Goal: Transaction & Acquisition: Purchase product/service

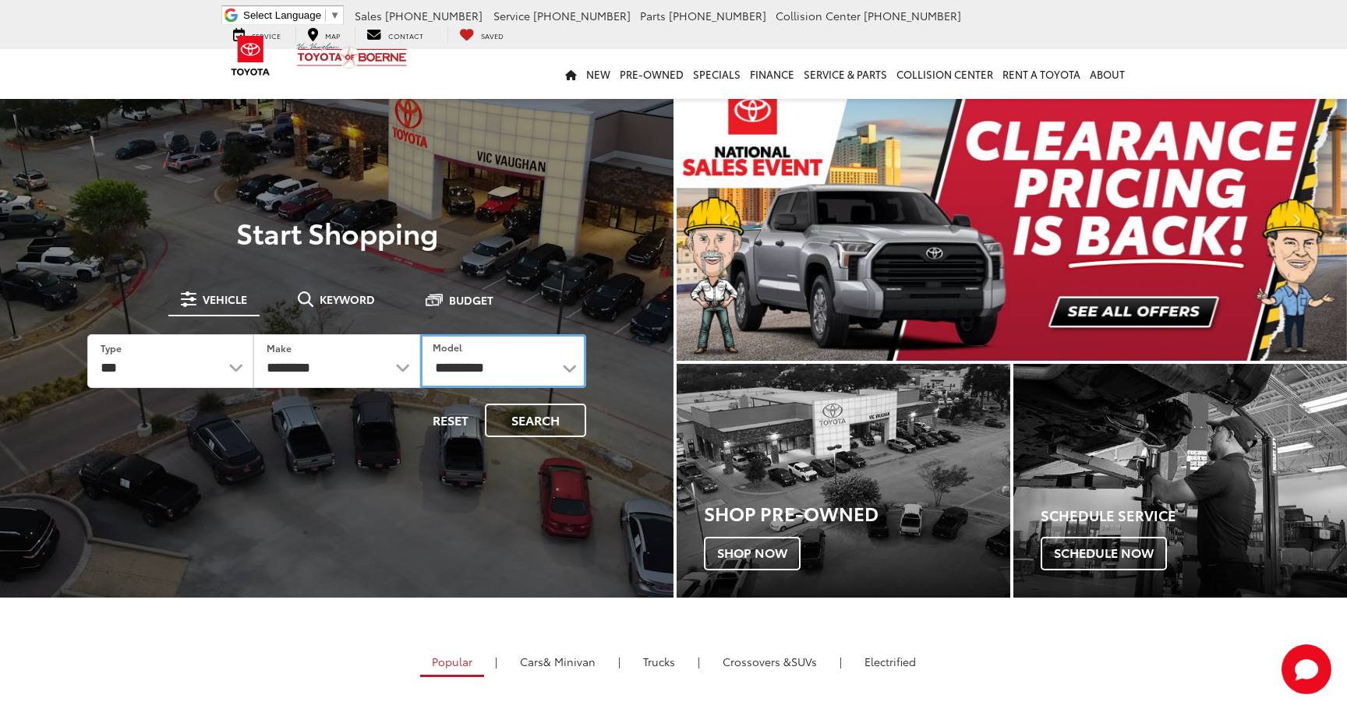
click at [452, 367] on select "**********" at bounding box center [503, 361] width 166 height 54
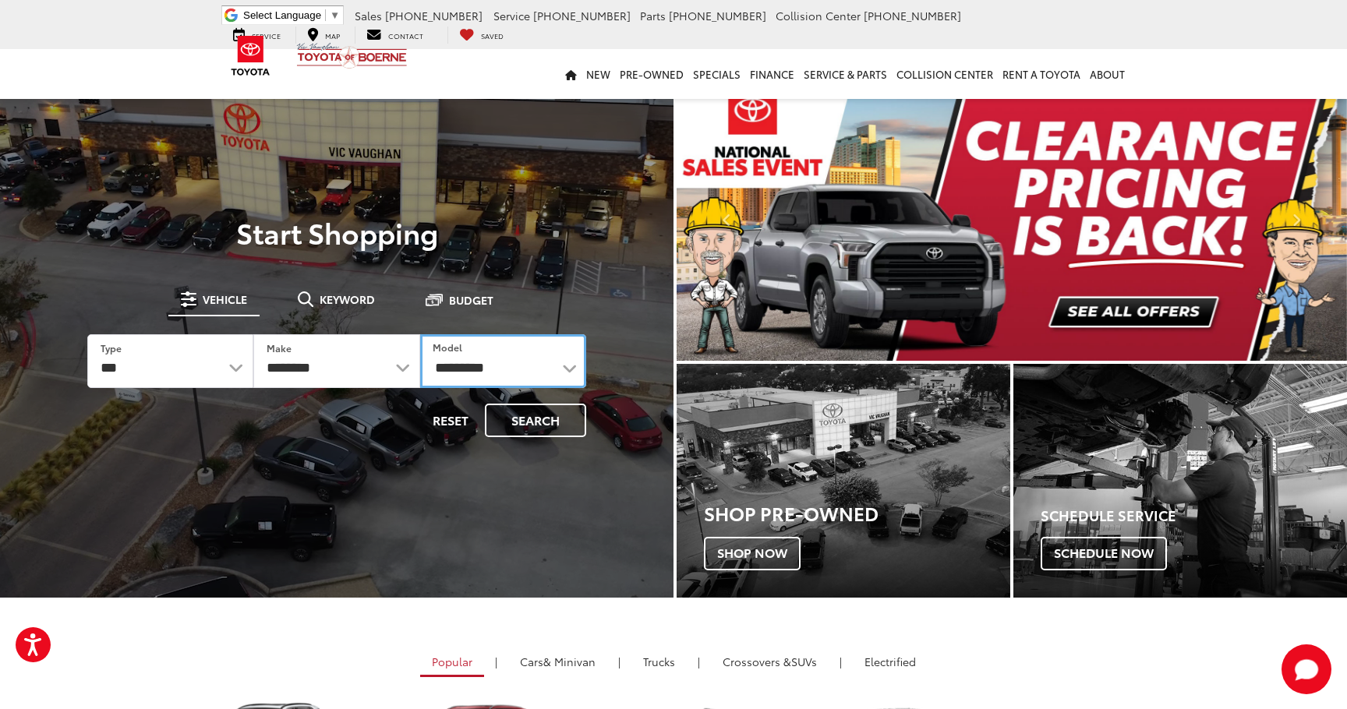
select select "*******"
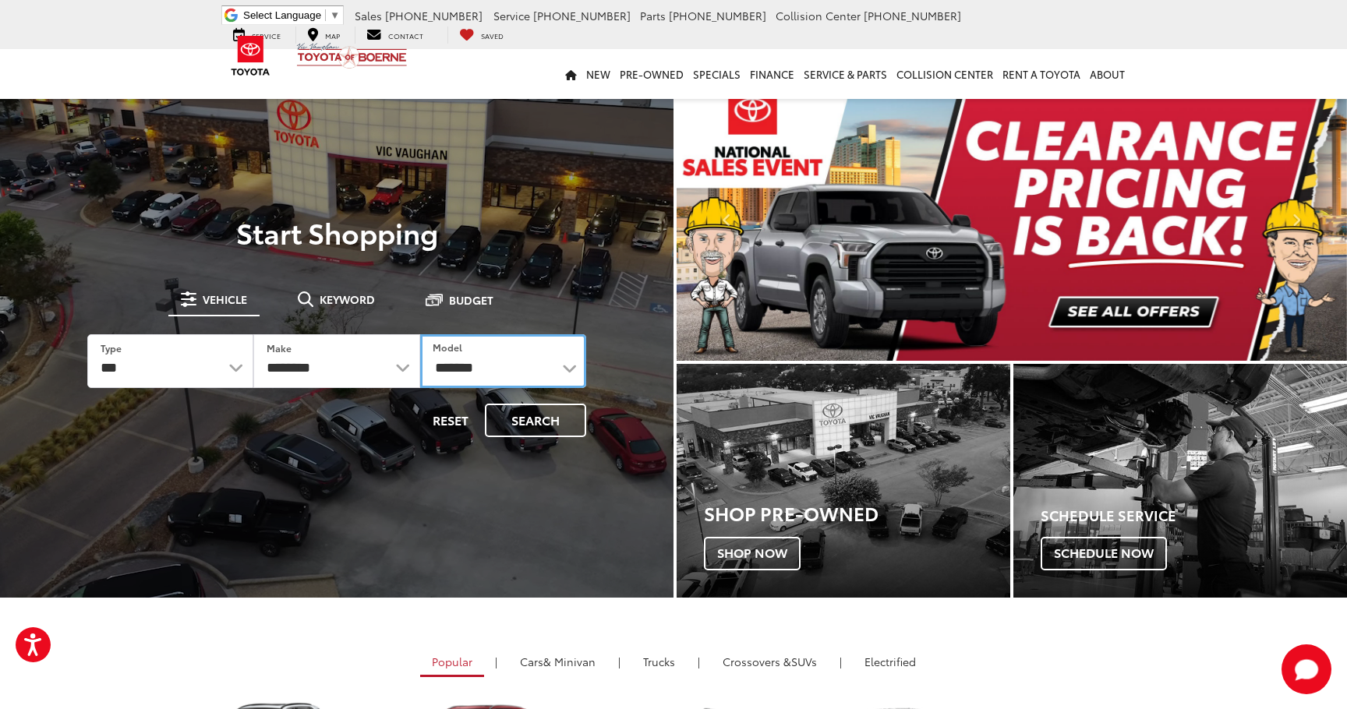
click at [420, 334] on select "**********" at bounding box center [503, 361] width 166 height 54
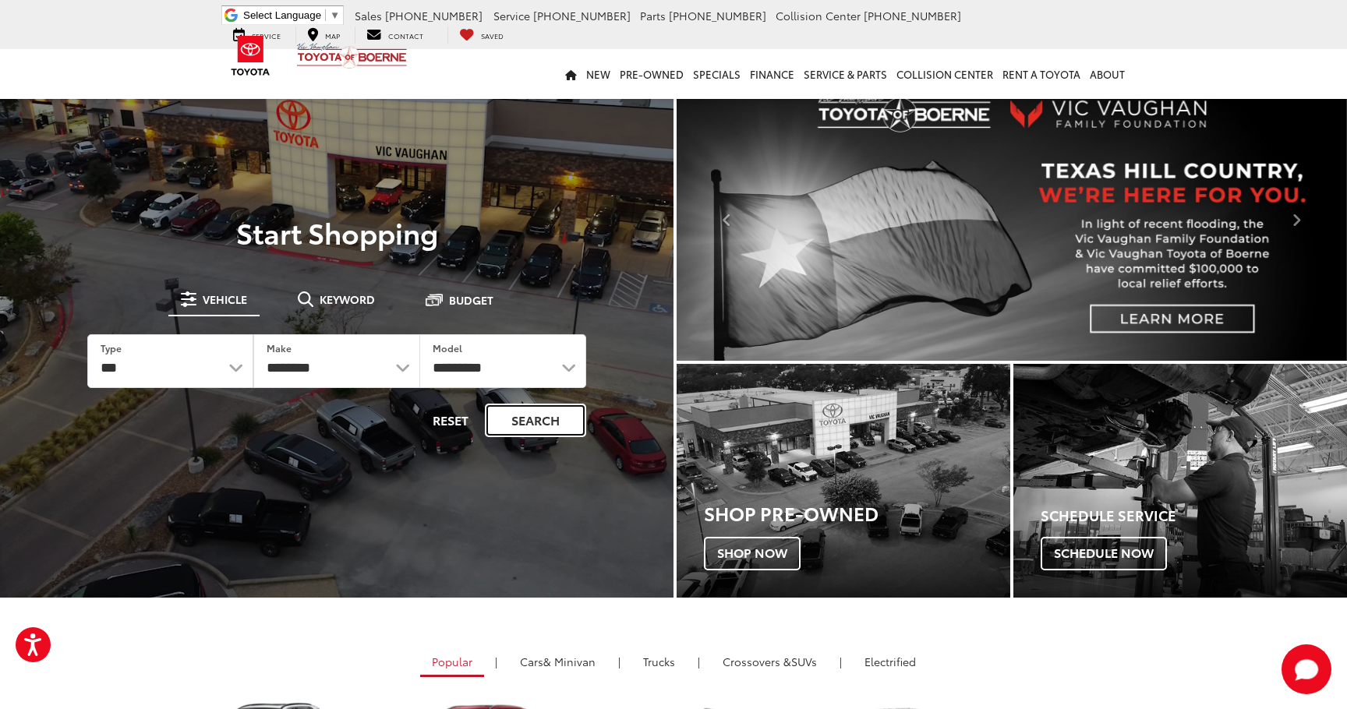
click at [502, 429] on button "Search" at bounding box center [535, 421] width 101 height 34
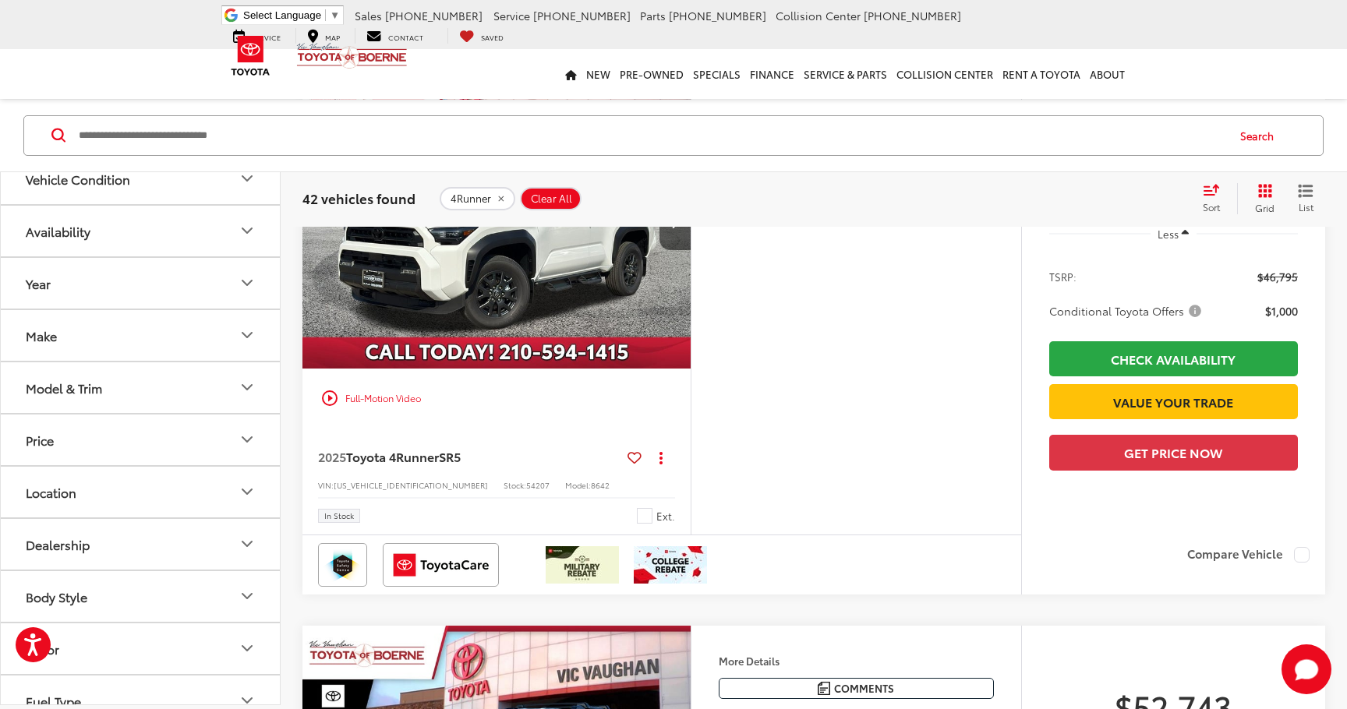
scroll to position [1845, 0]
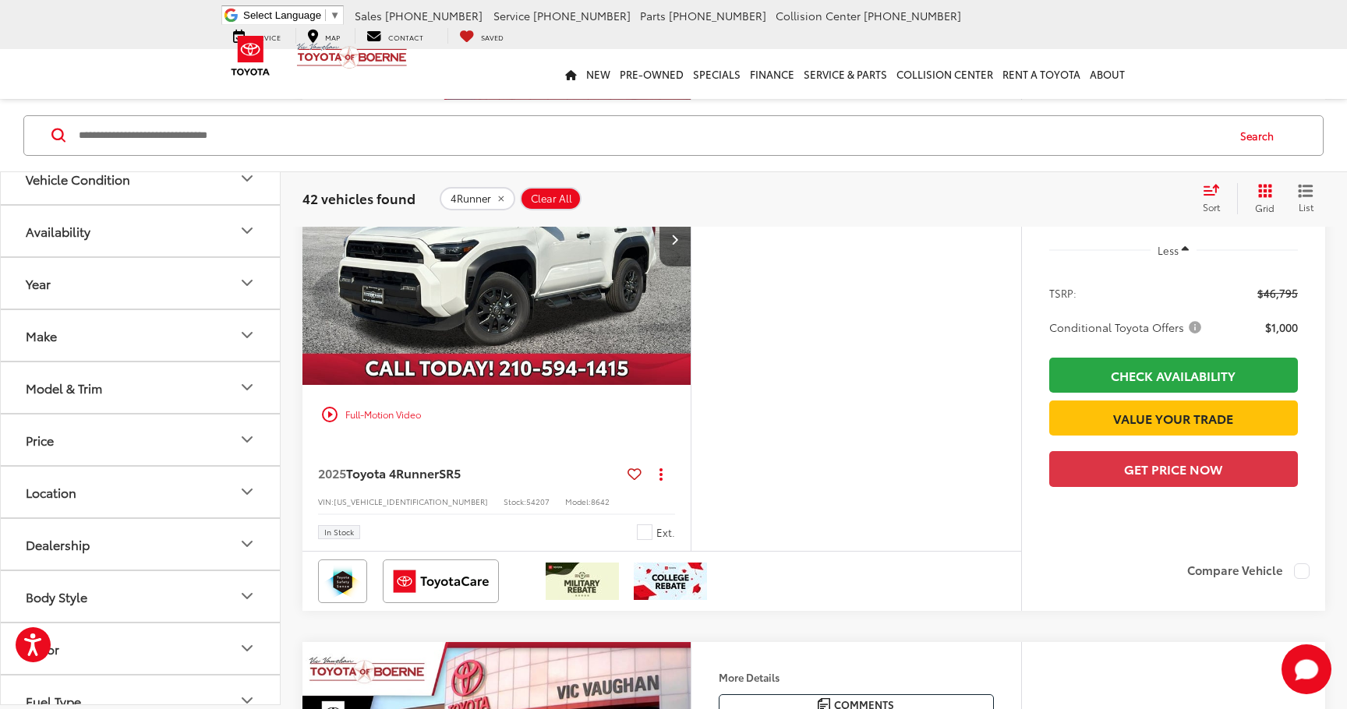
click at [516, 387] on img "2025 Toyota 4Runner SR5 0" at bounding box center [497, 240] width 391 height 293
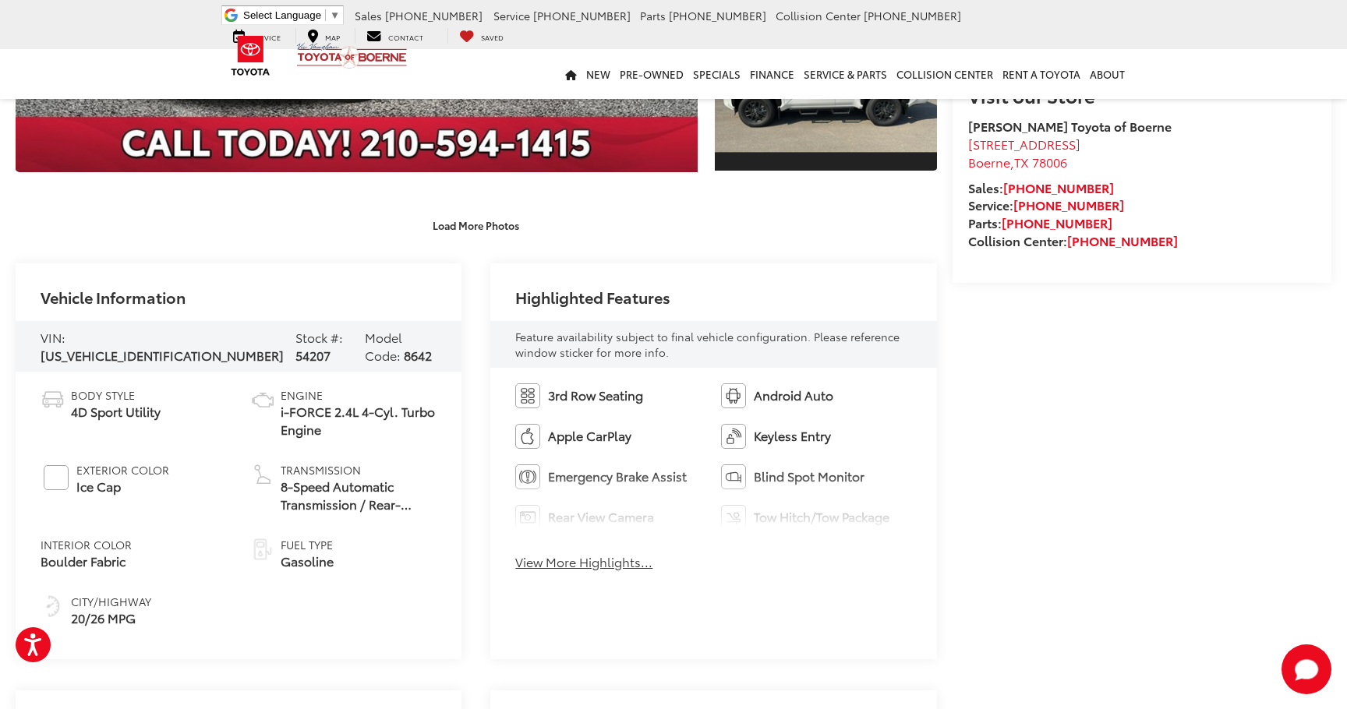
scroll to position [523, 0]
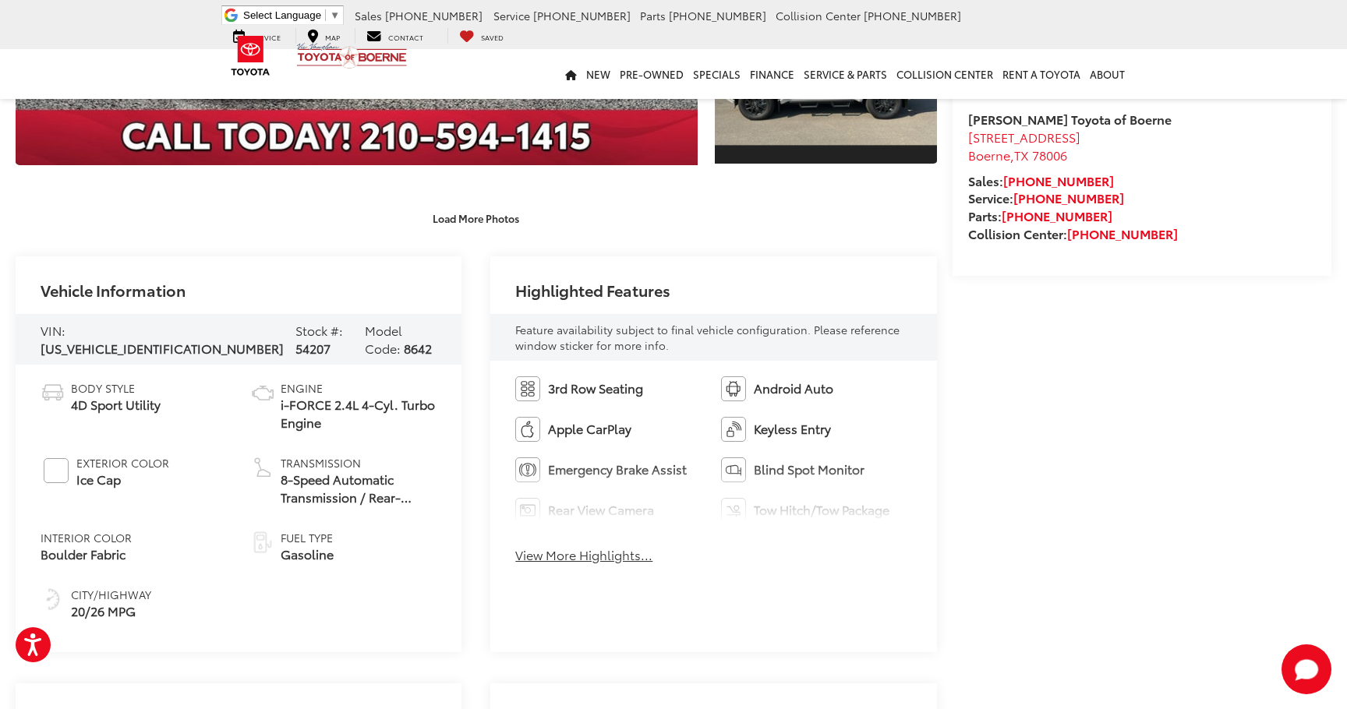
click at [535, 554] on button "View More Highlights..." at bounding box center [583, 555] width 137 height 18
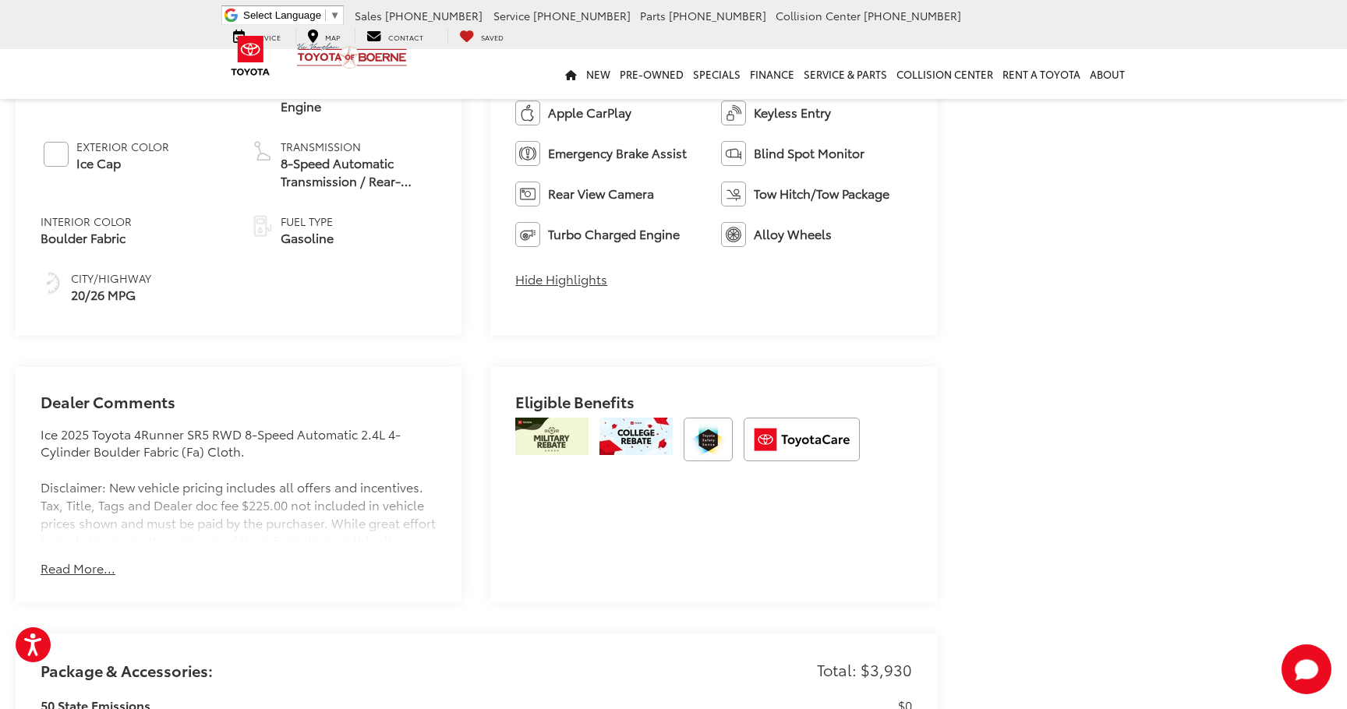
scroll to position [846, 0]
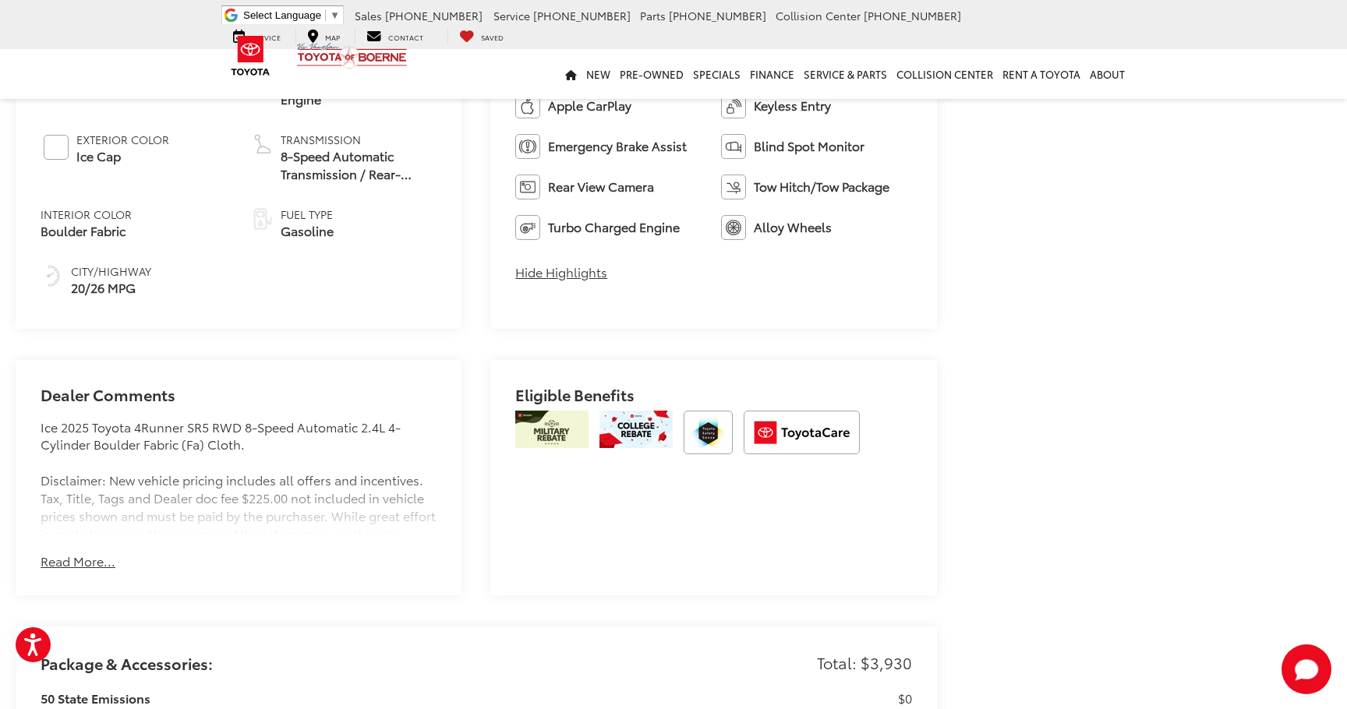
click at [84, 546] on div "Dealer Comments Ice 2025 Toyota 4Runner SR5 RWD 8-Speed Automatic 2.4L 4-Cylind…" at bounding box center [239, 477] width 446 height 235
click at [84, 558] on button "Read More..." at bounding box center [78, 562] width 75 height 18
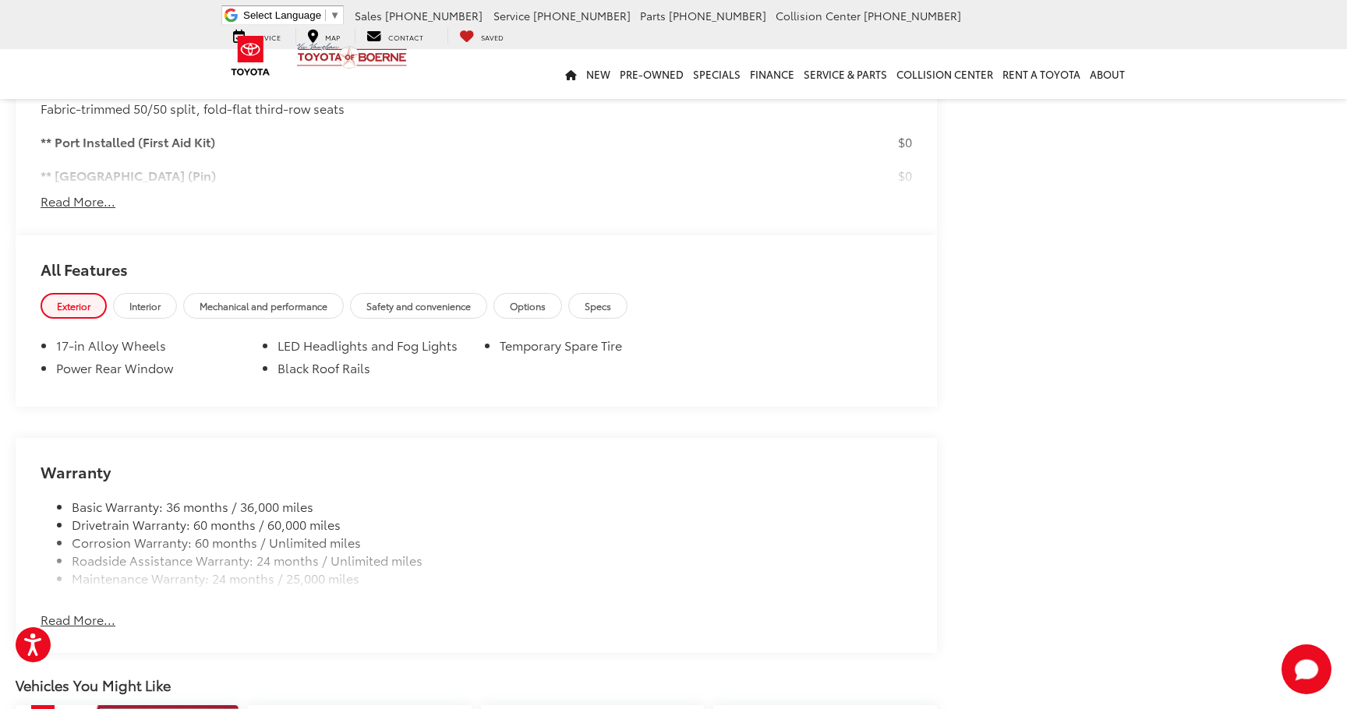
scroll to position [1641, 0]
click at [77, 617] on button "Read More..." at bounding box center [78, 617] width 75 height 18
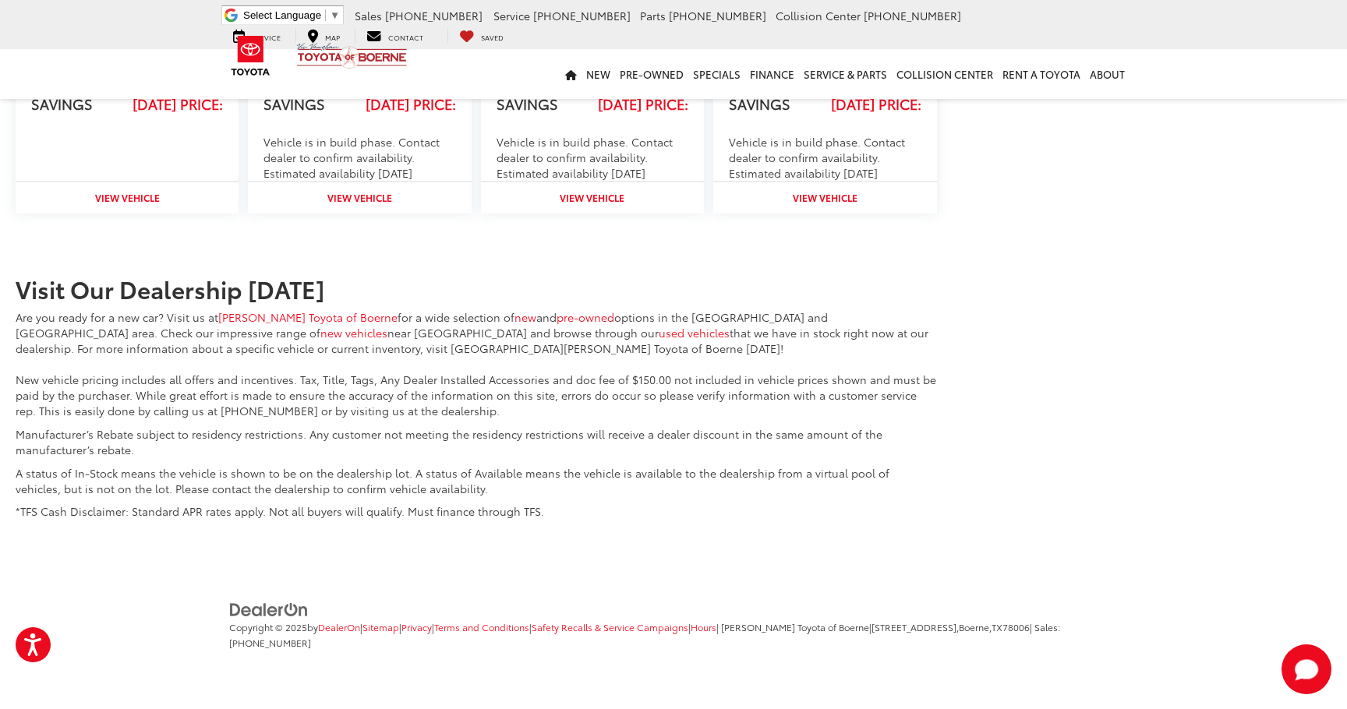
scroll to position [2532, 0]
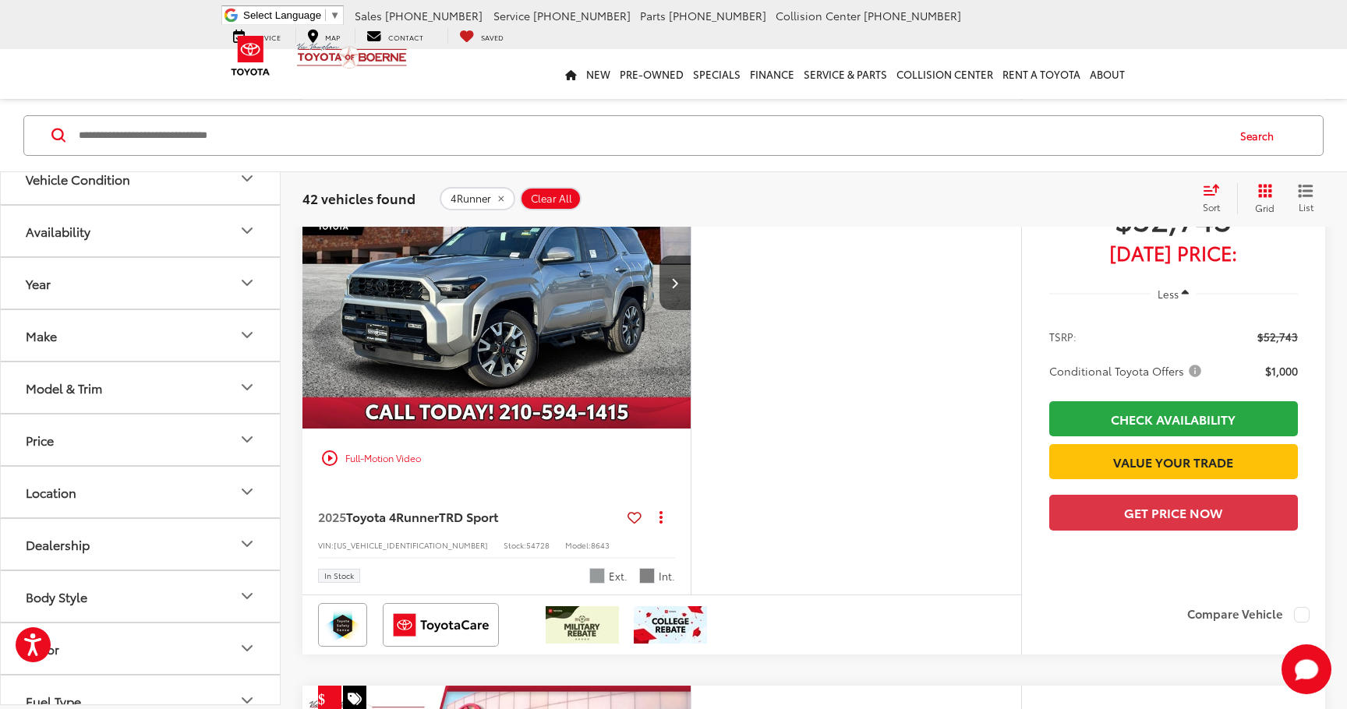
scroll to position [2283, 0]
click at [239, 391] on icon "Model & Trim" at bounding box center [247, 387] width 19 height 19
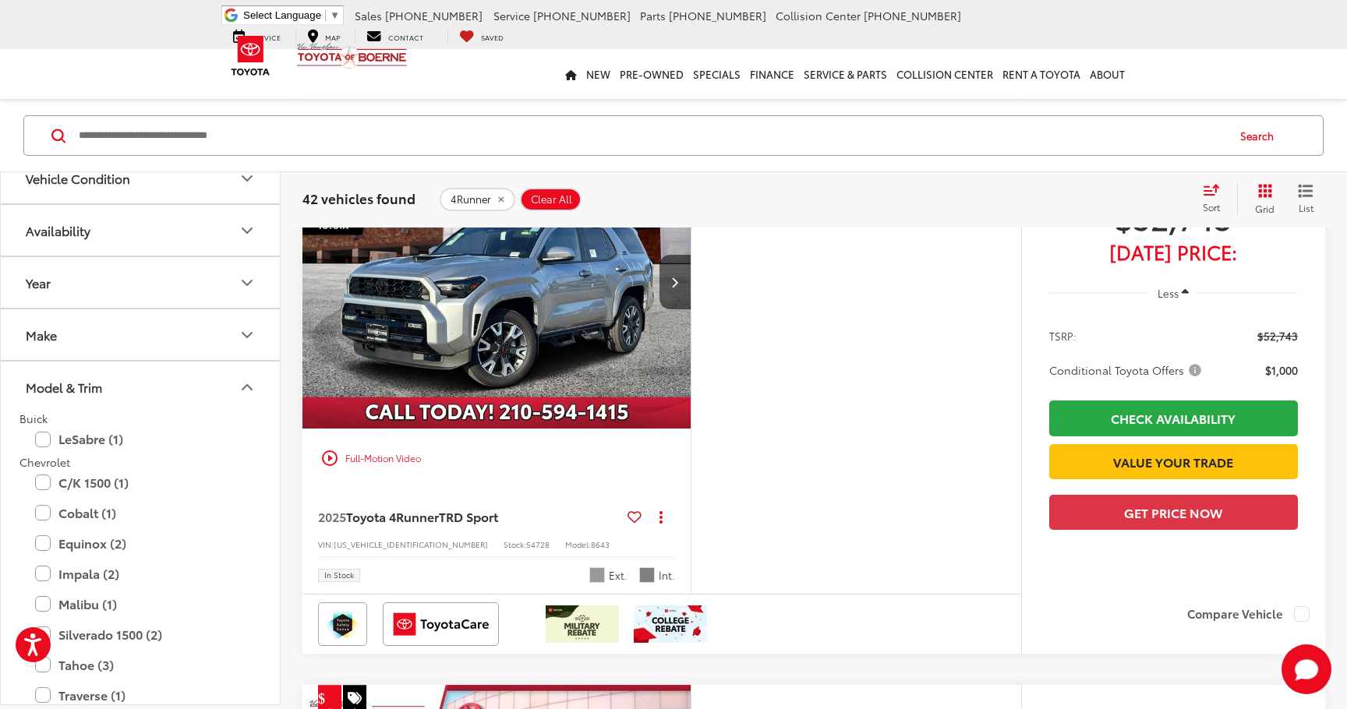
click at [230, 328] on button "Make" at bounding box center [141, 334] width 281 height 51
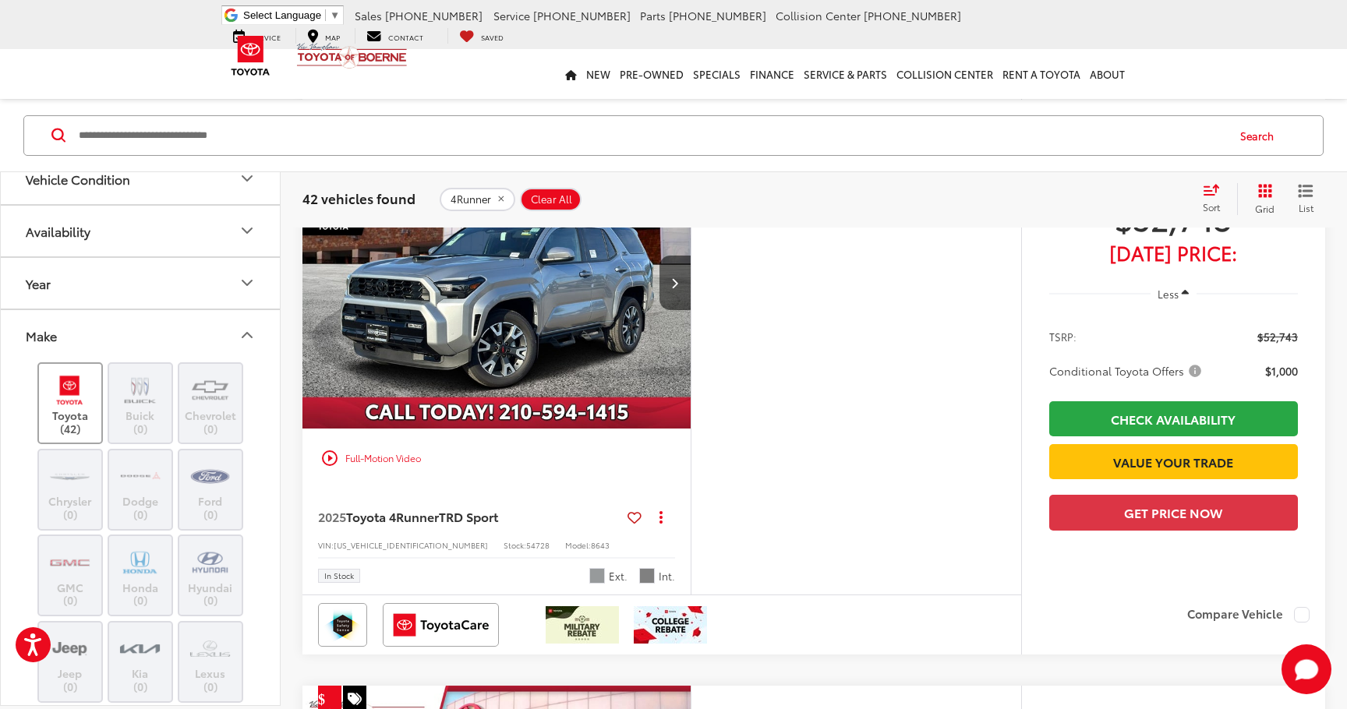
click at [80, 406] on img at bounding box center [69, 390] width 43 height 37
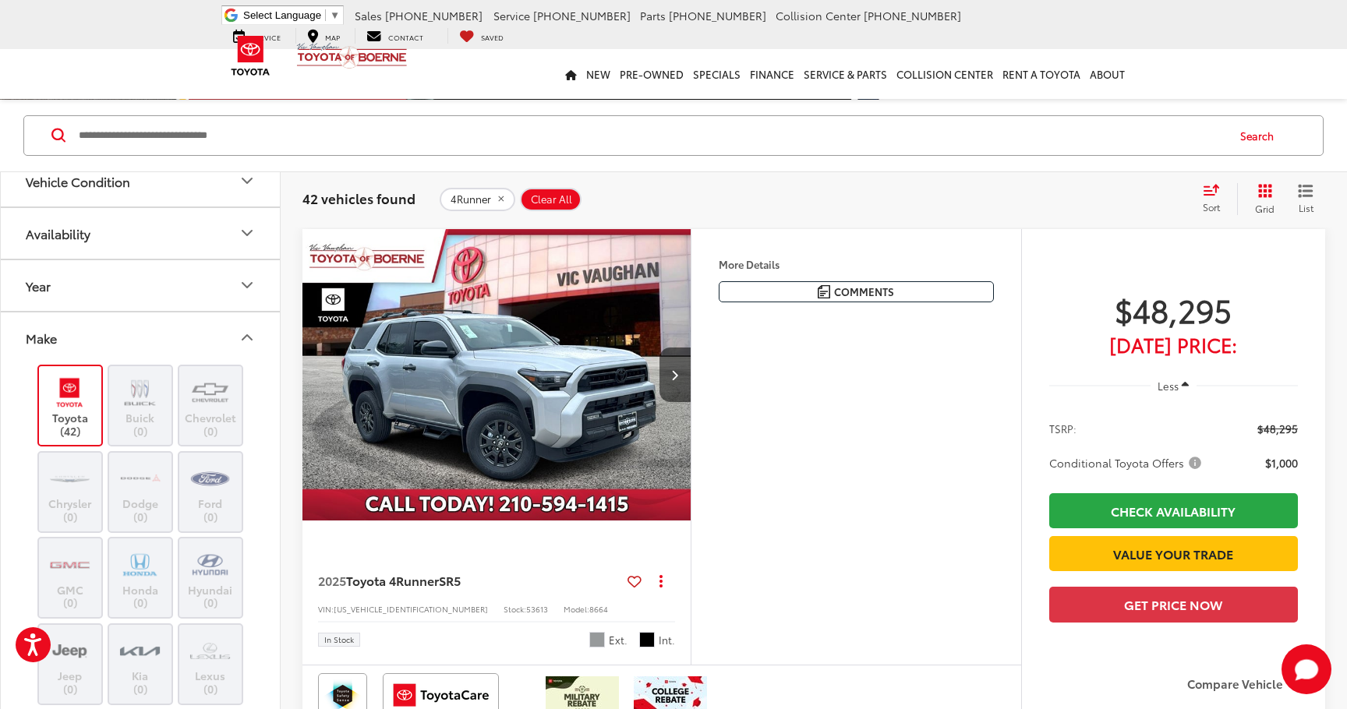
scroll to position [42, 0]
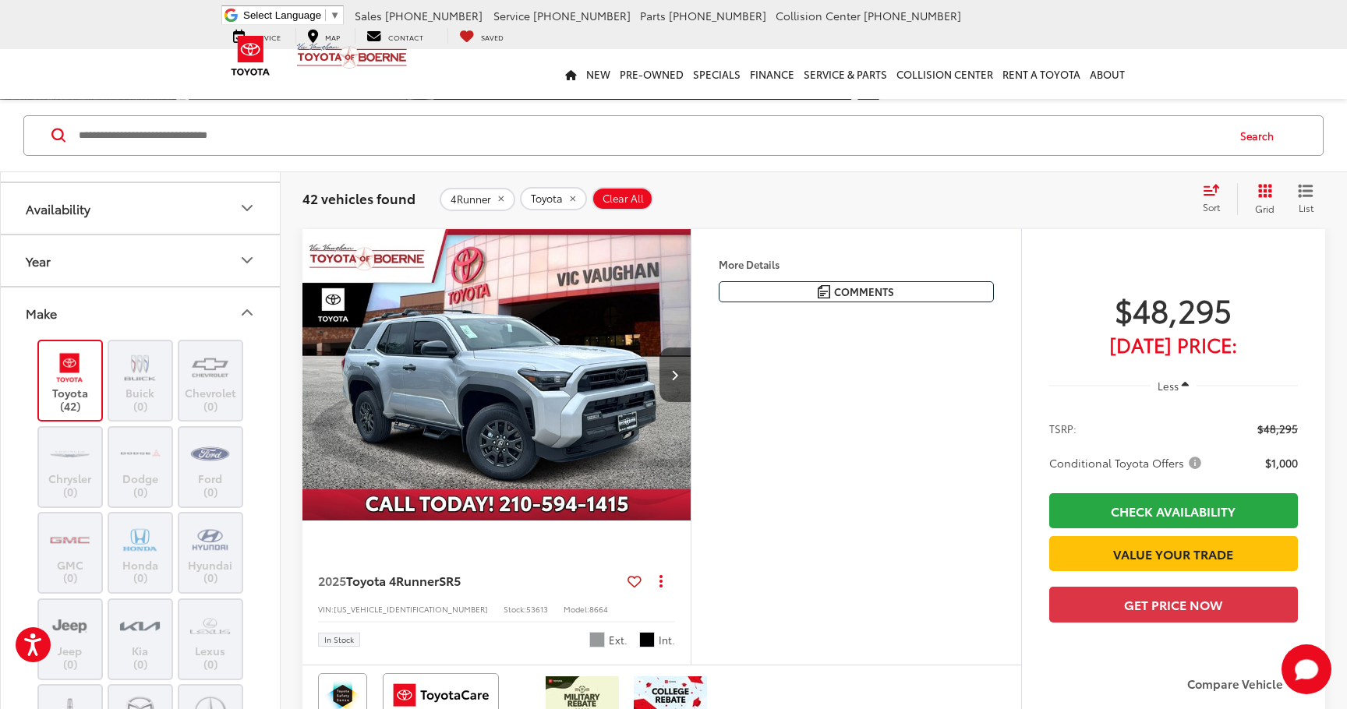
click at [247, 313] on icon "Make" at bounding box center [247, 312] width 19 height 19
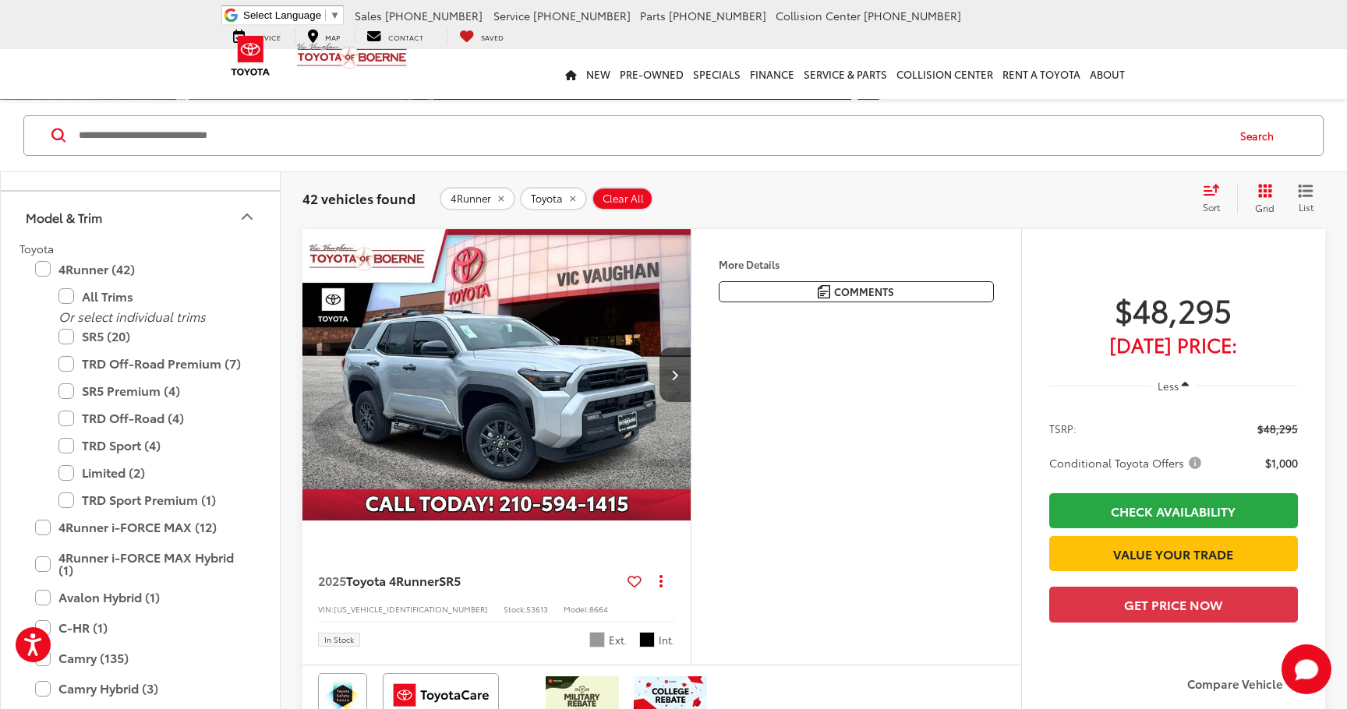
scroll to position [189, 0]
click at [136, 345] on label "SR5 (20)" at bounding box center [151, 337] width 187 height 27
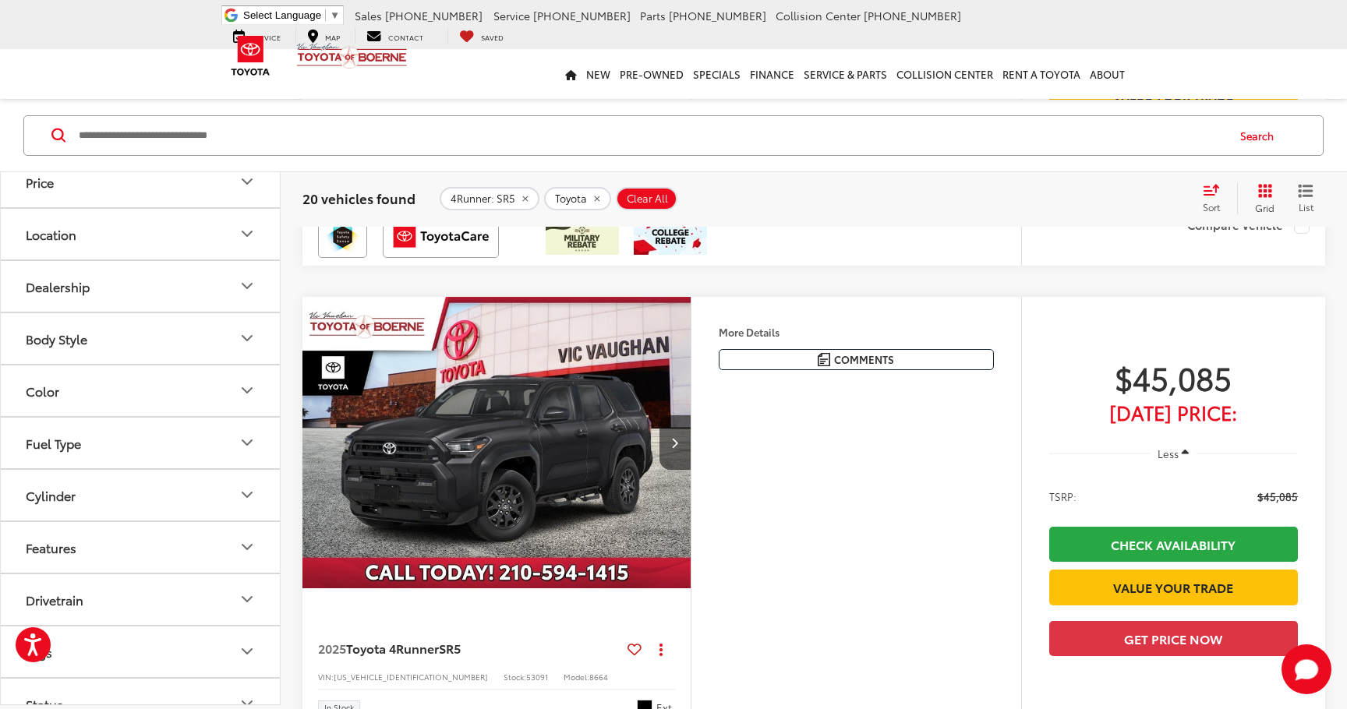
scroll to position [1311, 0]
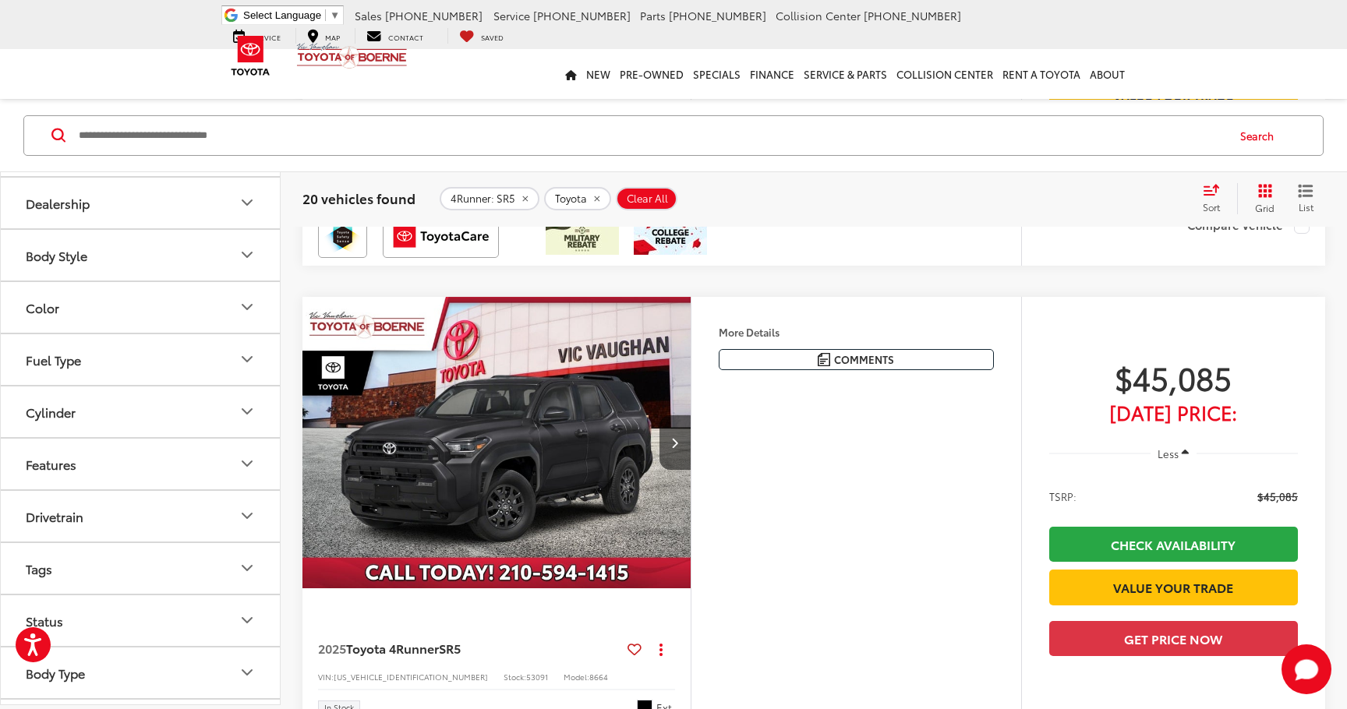
click at [217, 525] on button "Drivetrain" at bounding box center [141, 515] width 281 height 51
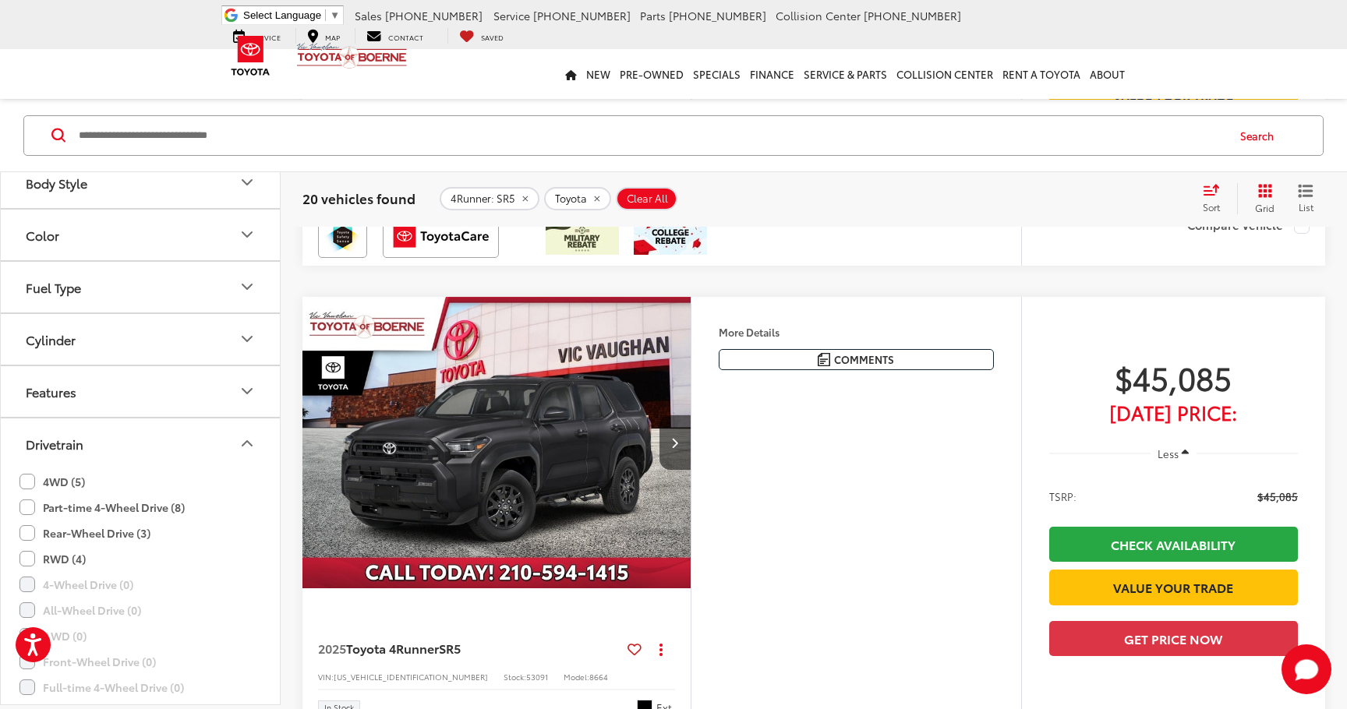
click at [123, 513] on label "Part-time 4-Wheel Drive (8)" at bounding box center [101, 507] width 165 height 26
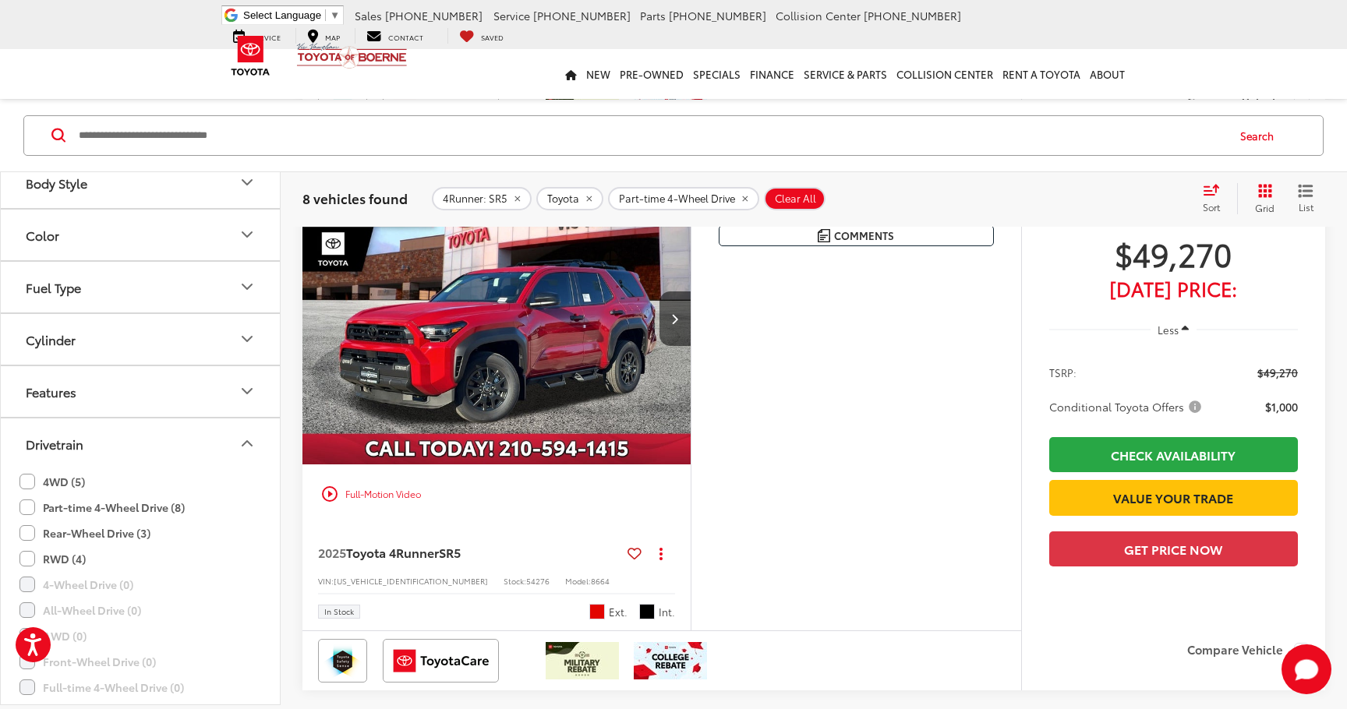
scroll to position [705, 0]
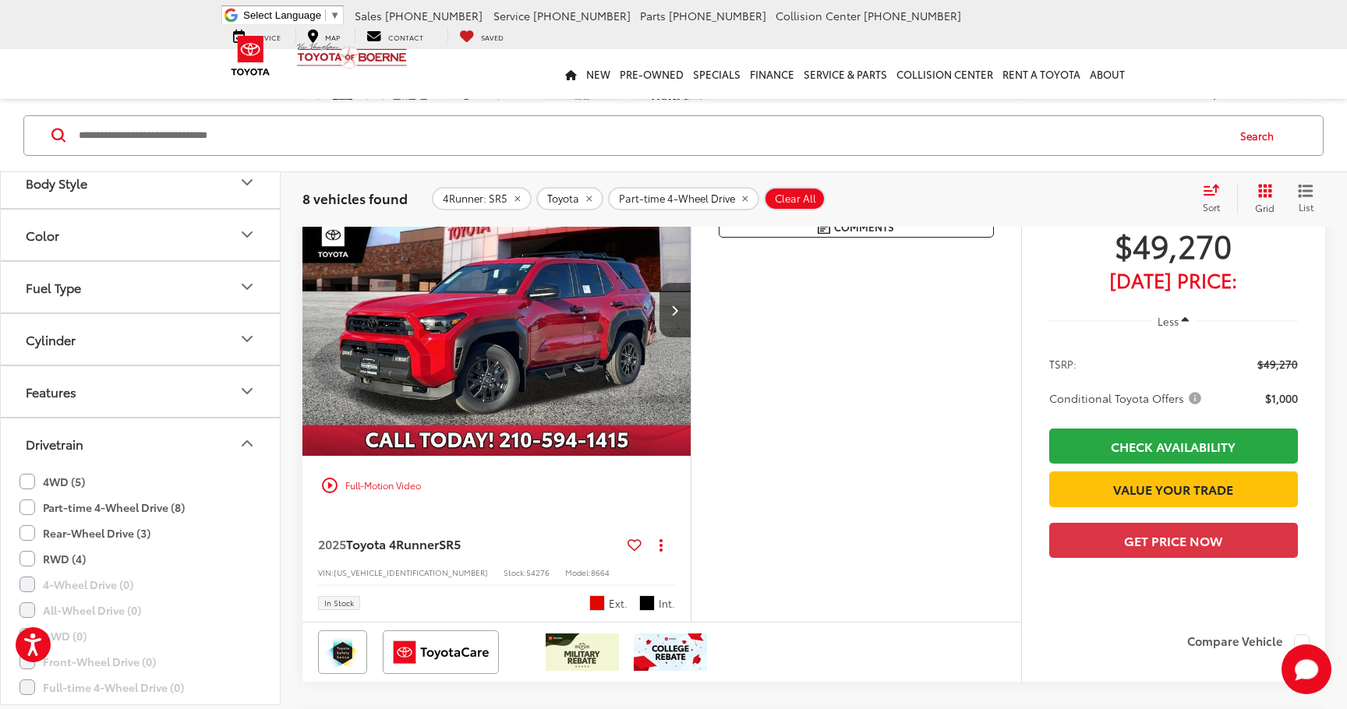
drag, startPoint x: 601, startPoint y: 342, endPoint x: 294, endPoint y: 32, distance: 436.5
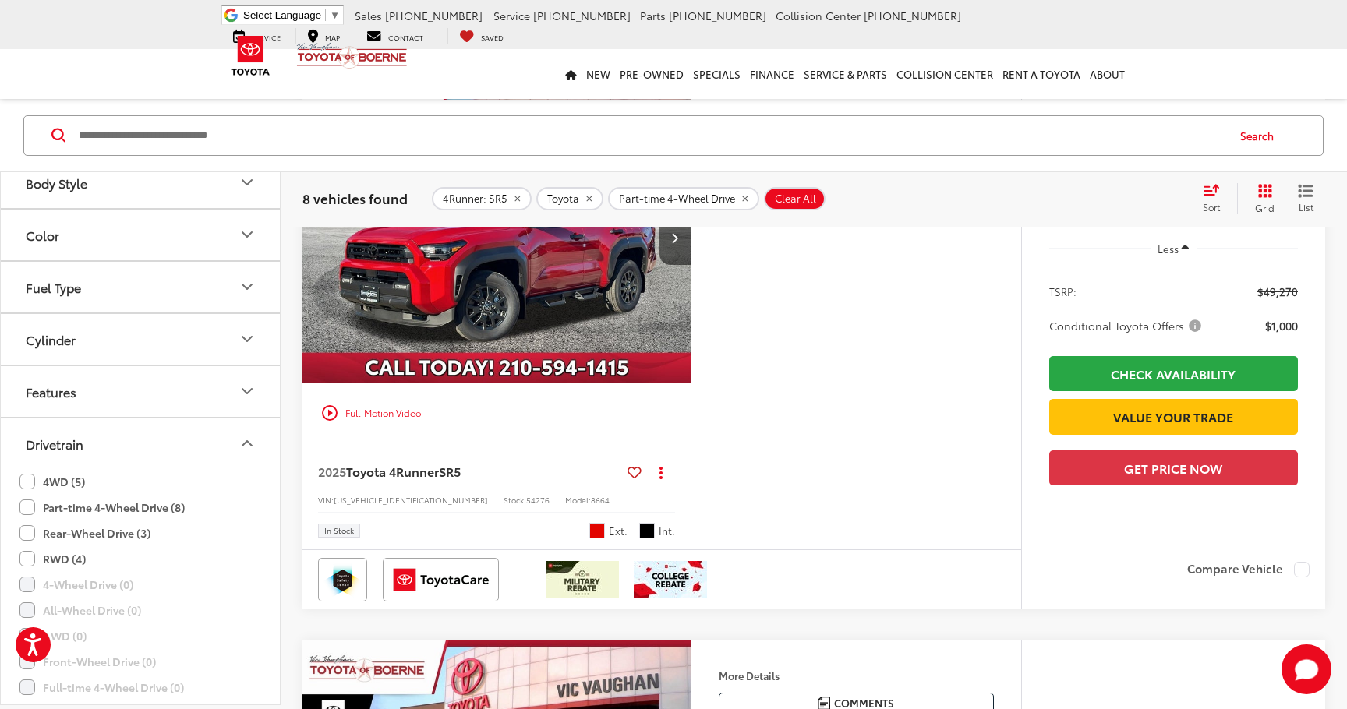
scroll to position [757, 0]
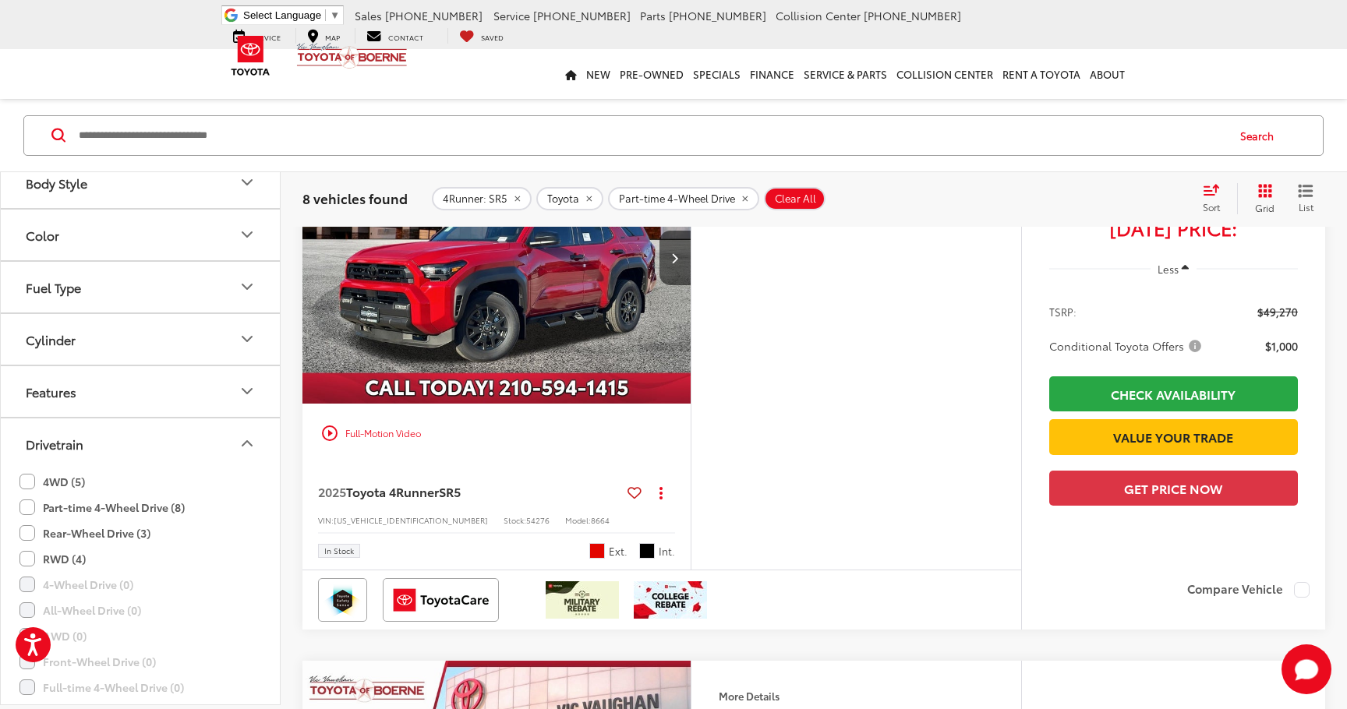
click at [380, 447] on div "play_circle_outline Full-Motion Video" at bounding box center [496, 433] width 365 height 28
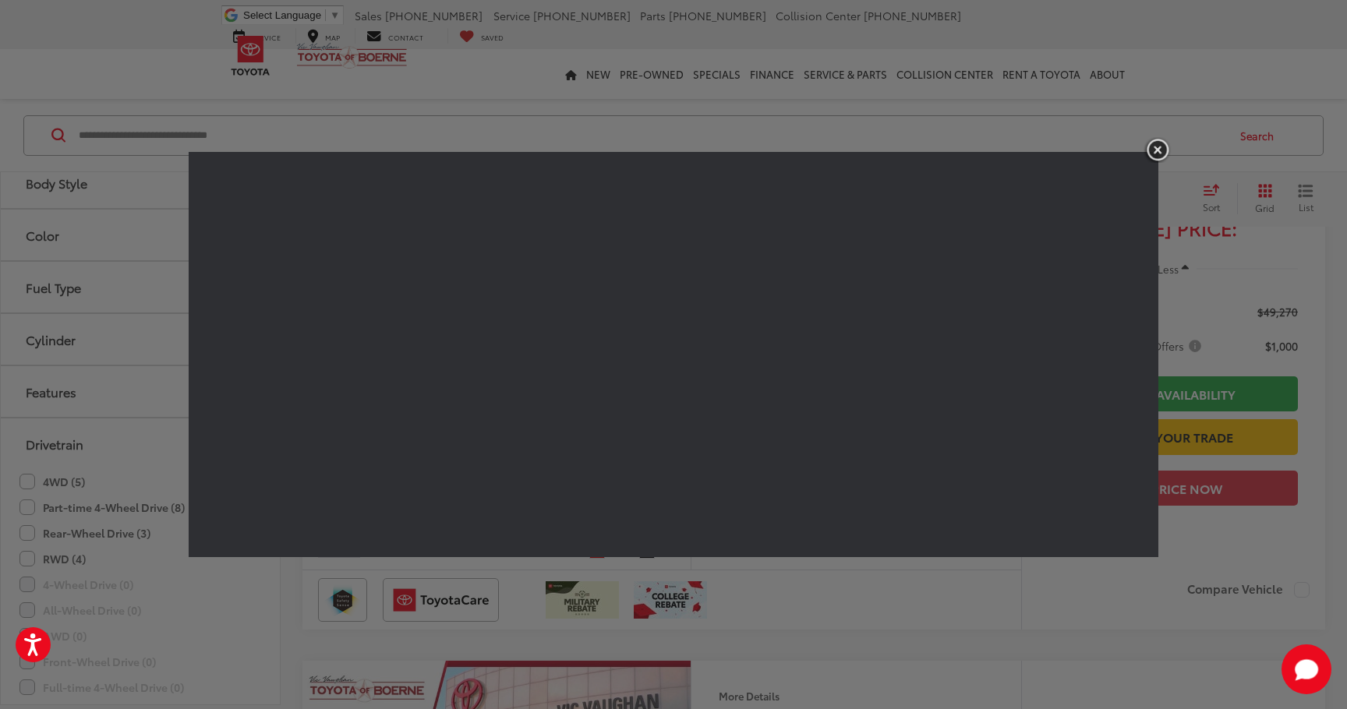
click at [1154, 149] on img "button" at bounding box center [1157, 150] width 28 height 26
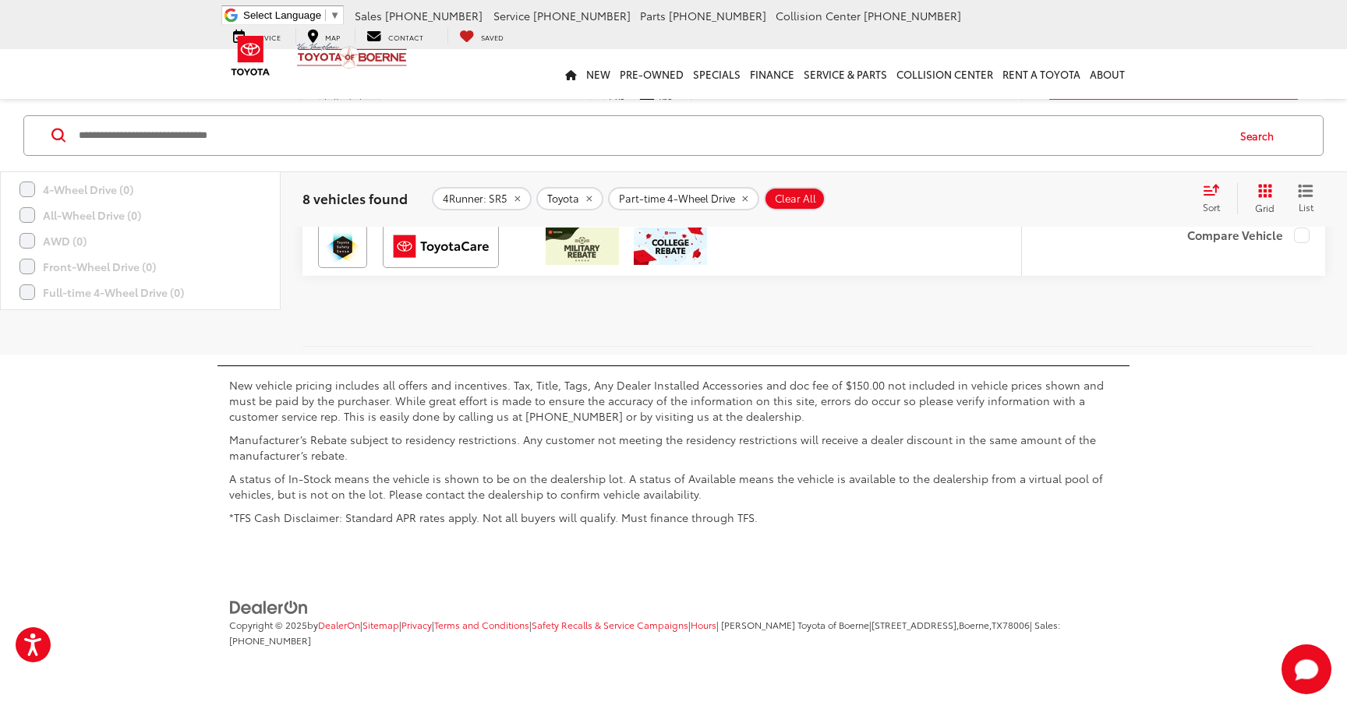
scroll to position [4445, 0]
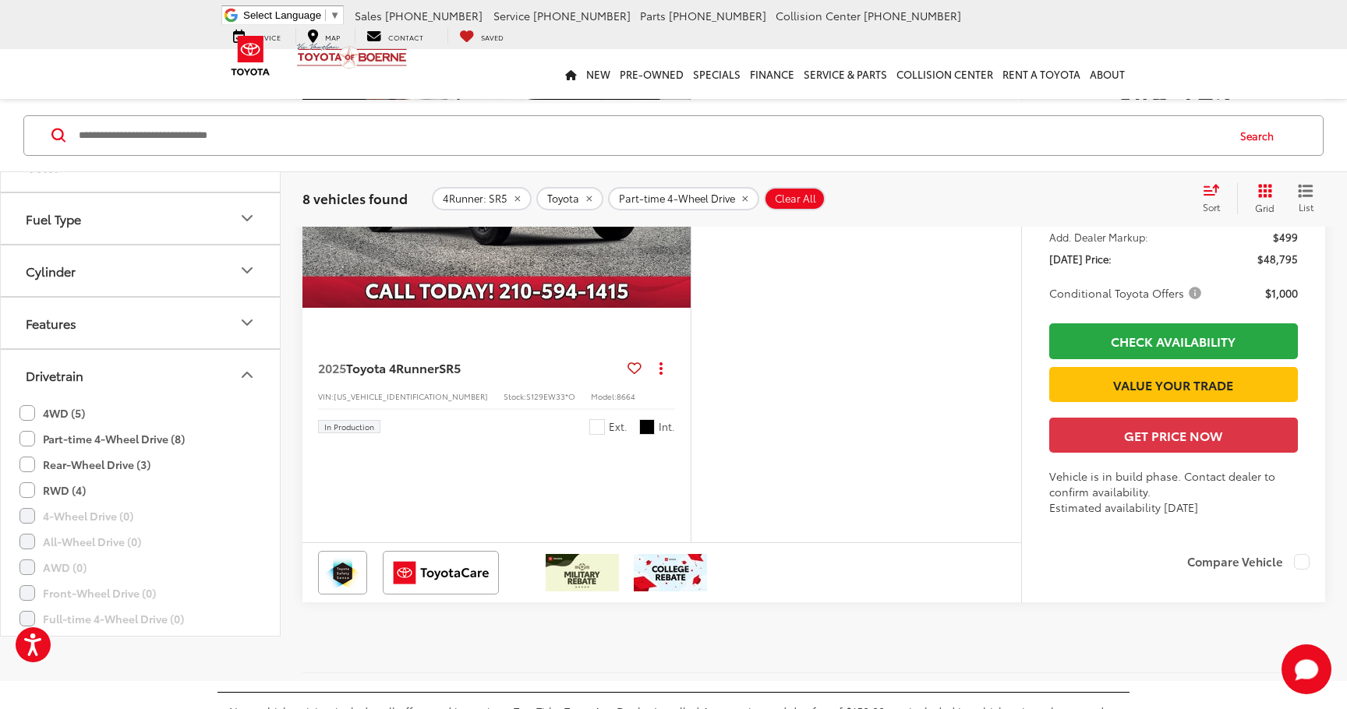
click at [650, 309] on img "2025 Toyota 4Runner SR5 0" at bounding box center [497, 162] width 391 height 293
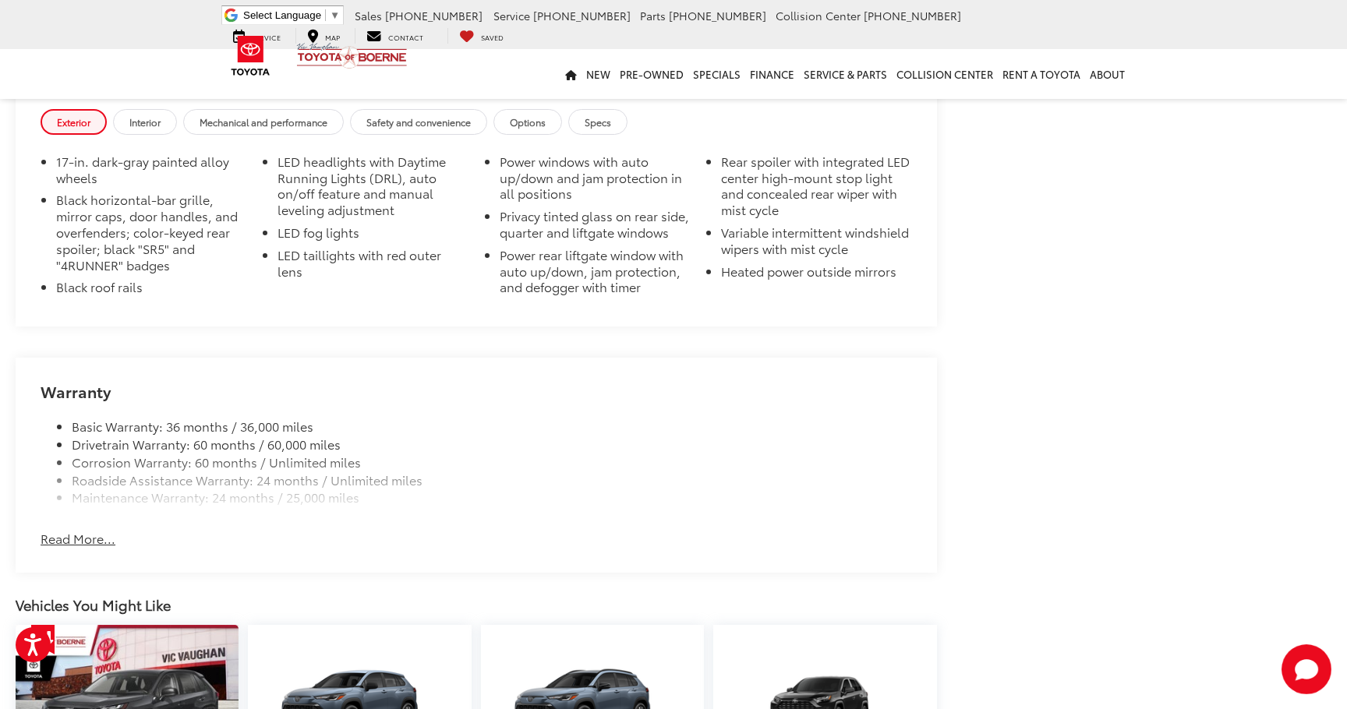
scroll to position [1692, 0]
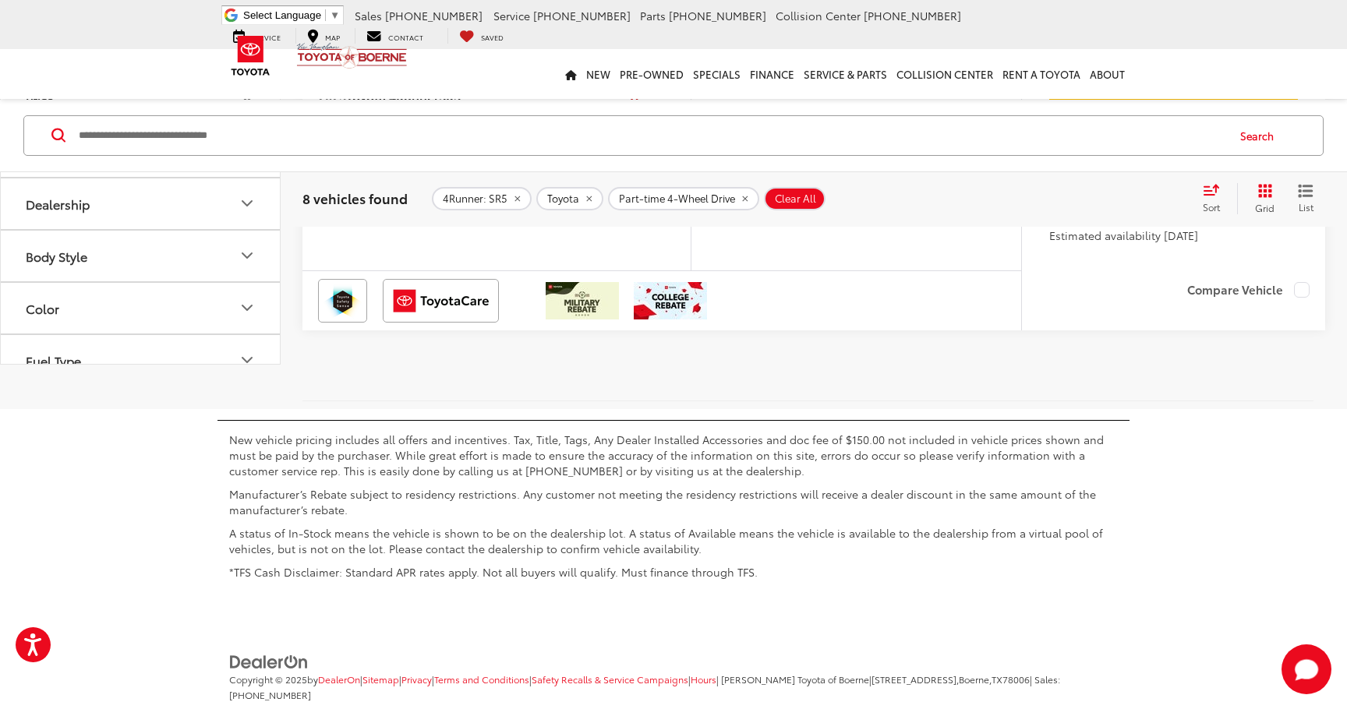
scroll to position [5219, 0]
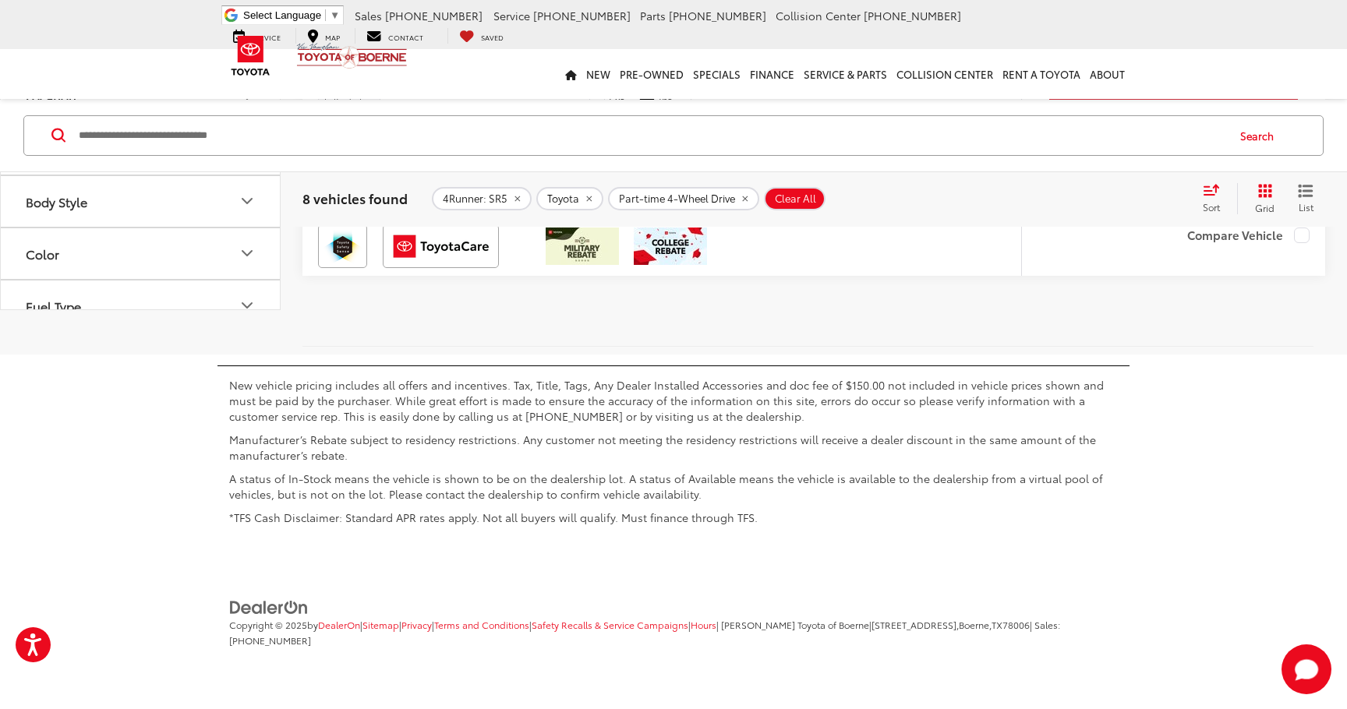
click at [1030, 623] on span "78006" at bounding box center [1015, 624] width 27 height 13
copy span "78006"
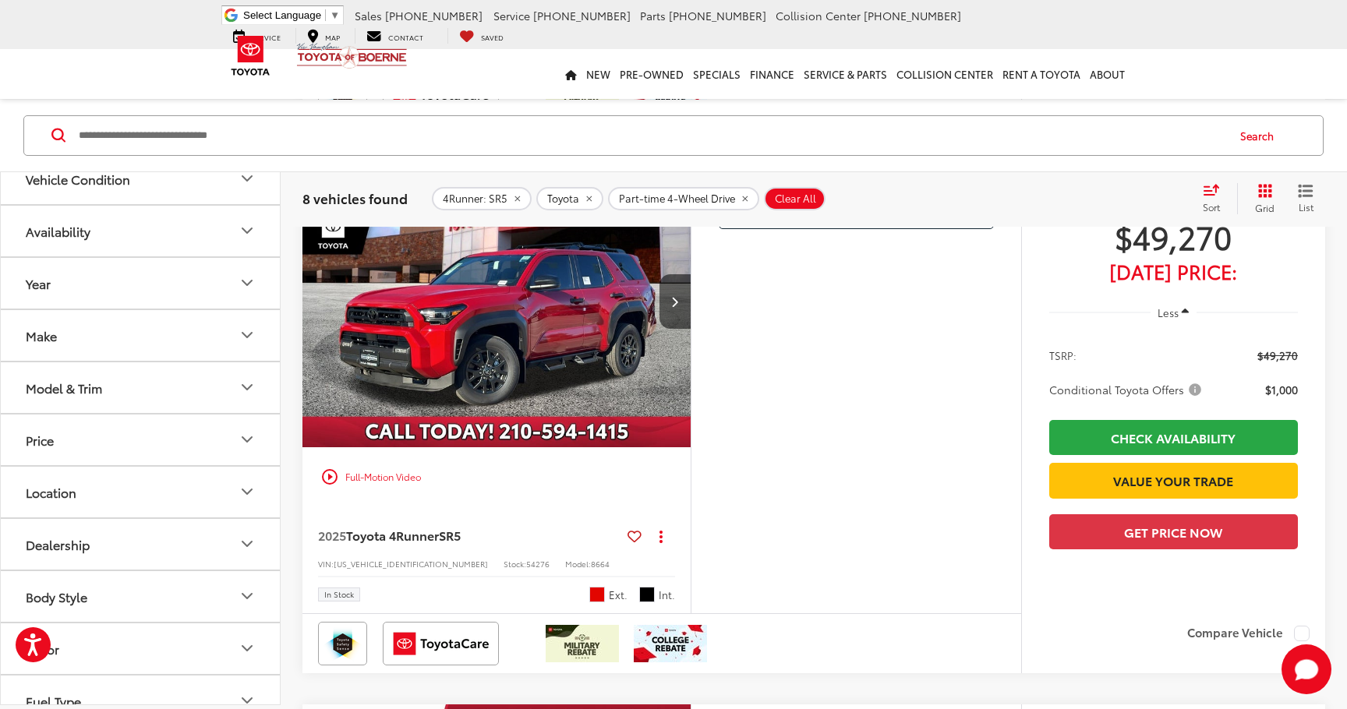
scroll to position [749, 0]
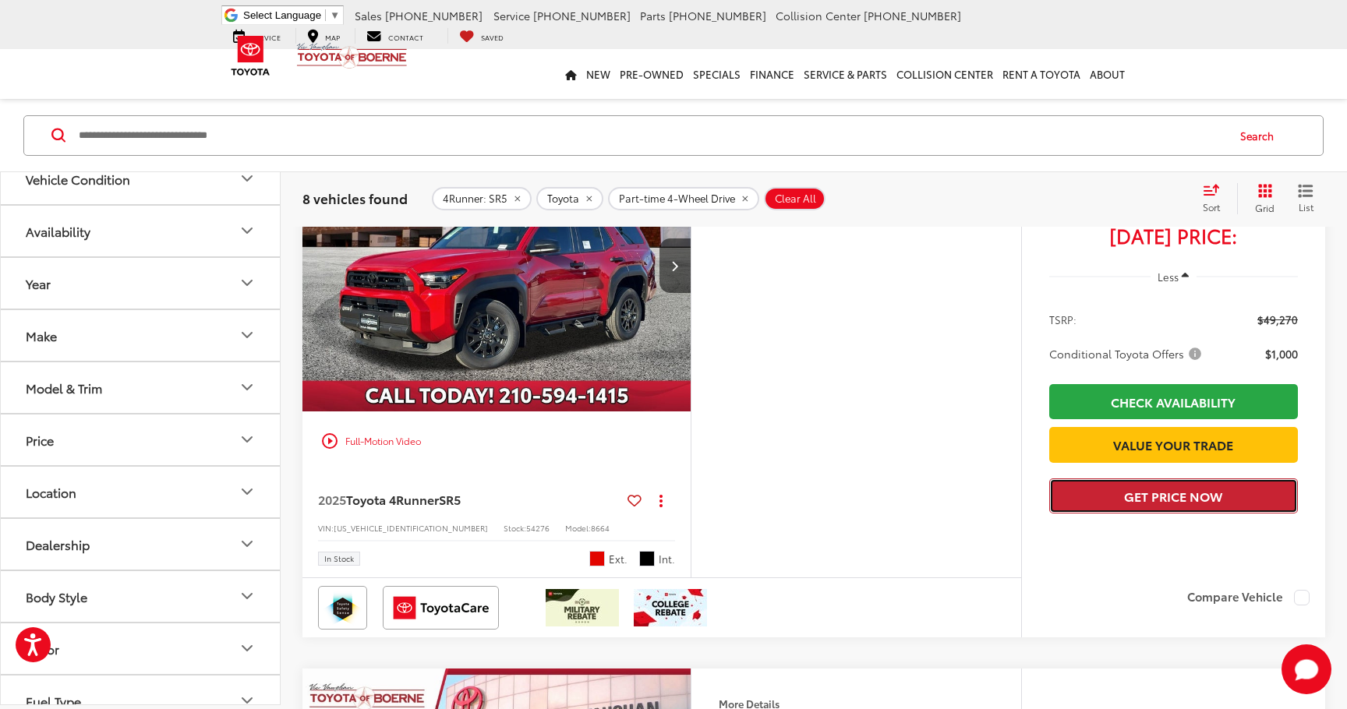
click at [1164, 514] on button "Get Price Now" at bounding box center [1173, 496] width 249 height 35
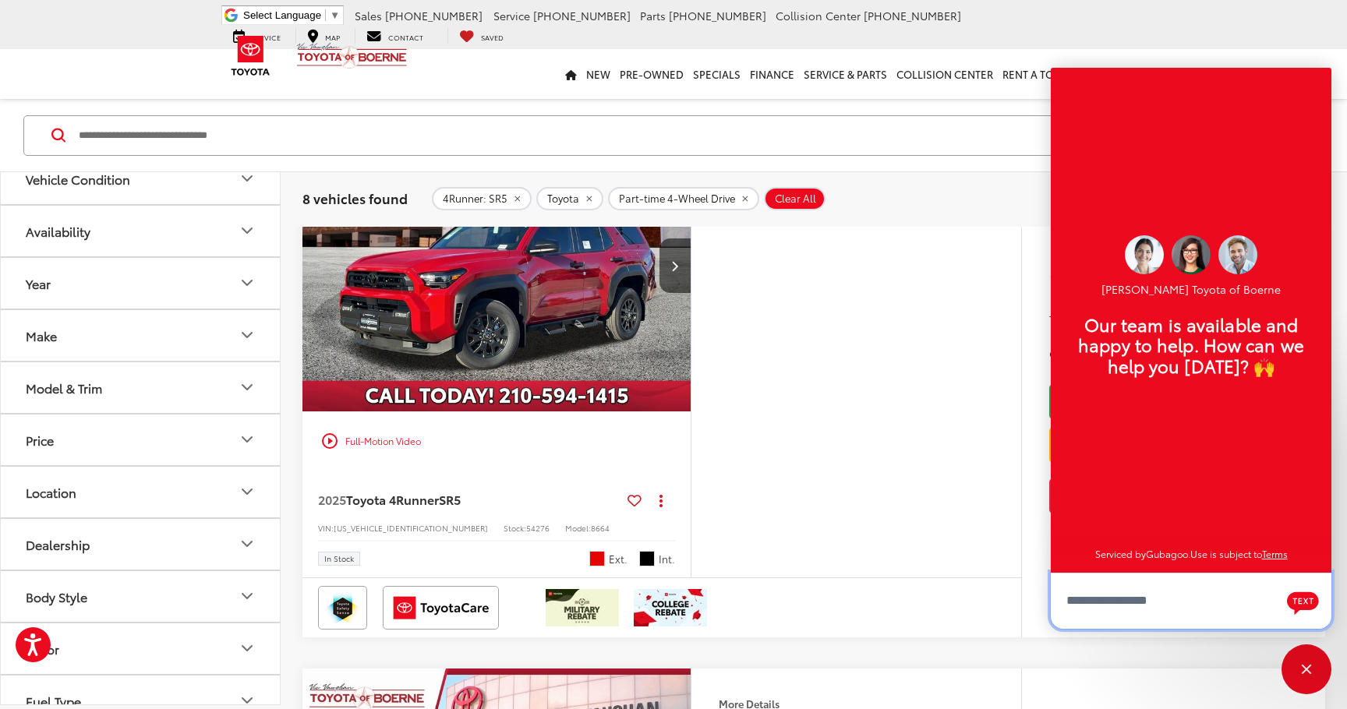
scroll to position [19, 0]
click at [1312, 671] on div "Close" at bounding box center [1306, 670] width 50 height 50
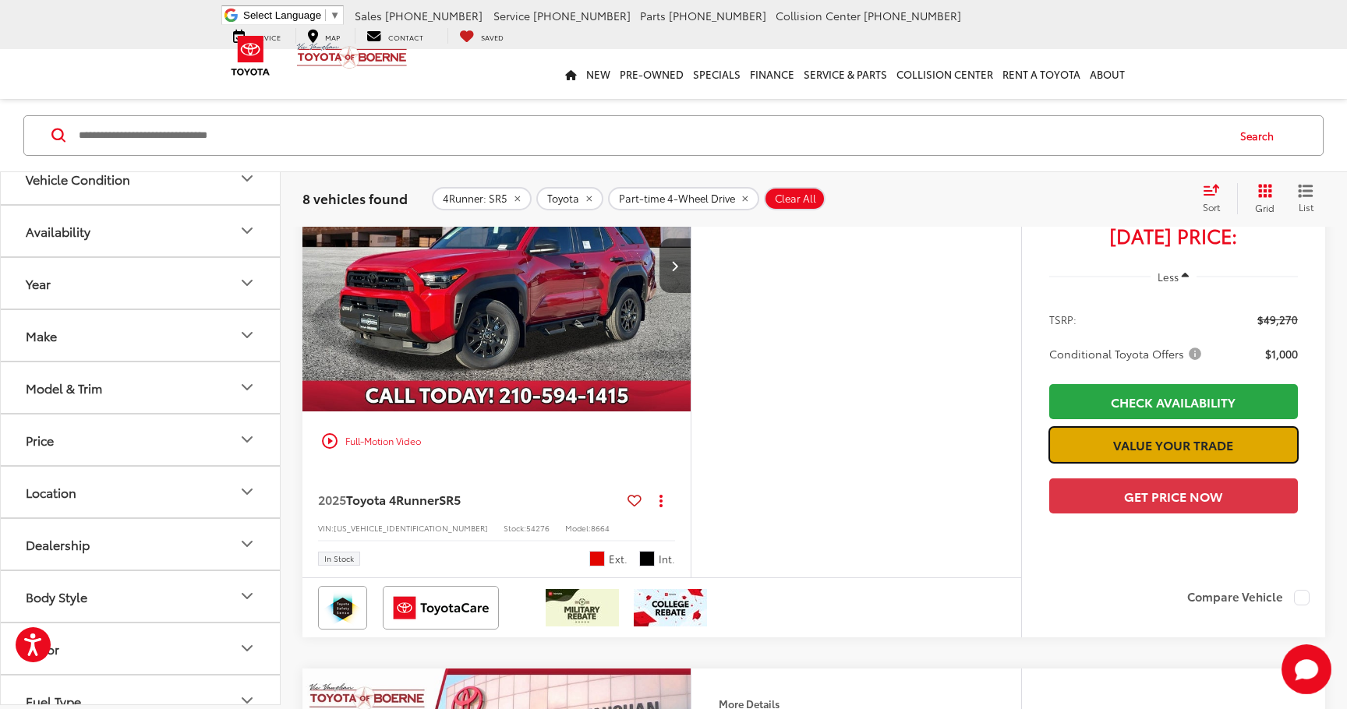
click at [1166, 462] on link "Value Your Trade" at bounding box center [1173, 444] width 249 height 35
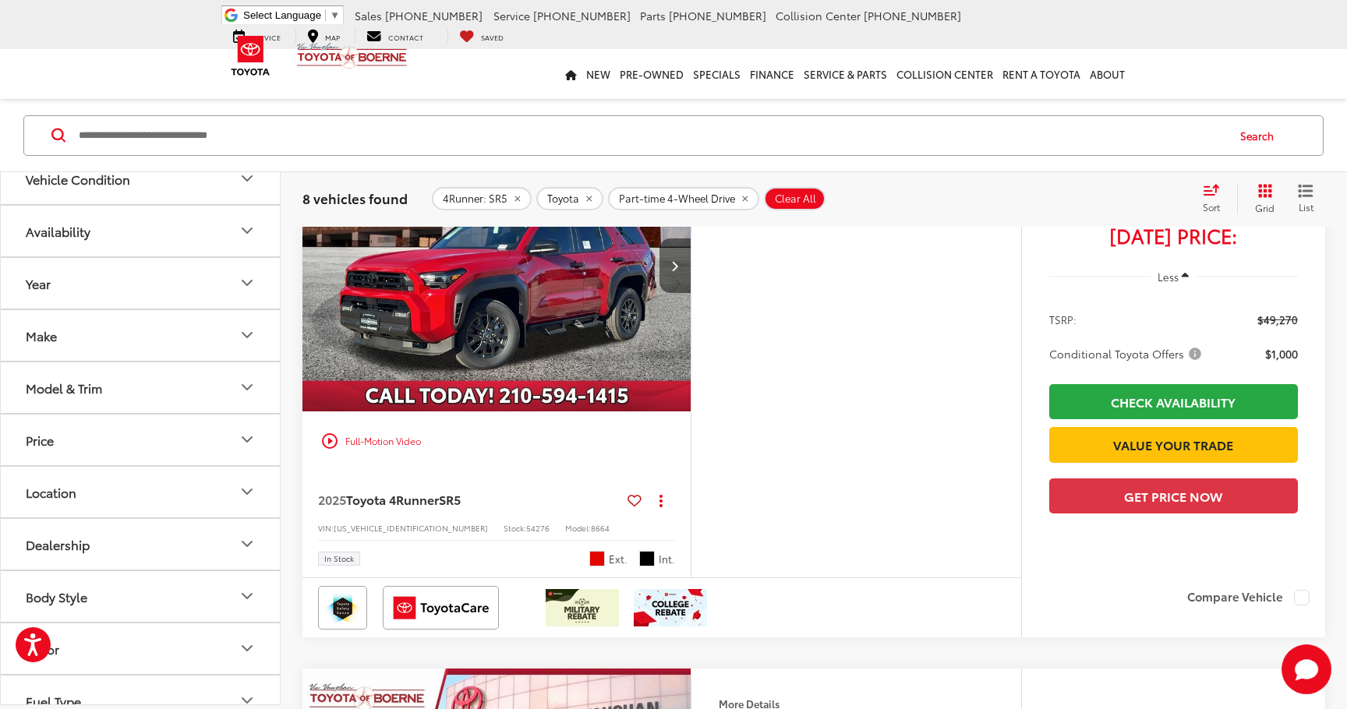
click at [676, 271] on icon "Next image" at bounding box center [674, 265] width 7 height 11
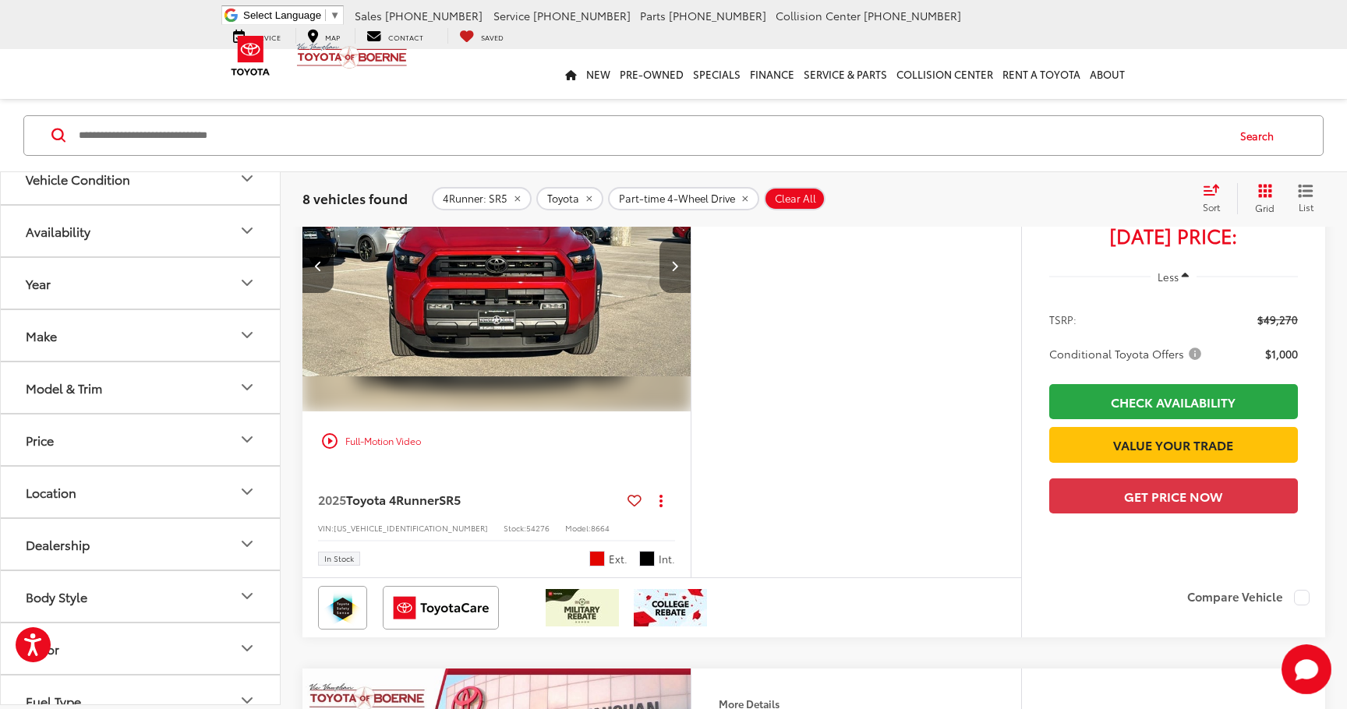
click at [676, 271] on icon "Next image" at bounding box center [674, 265] width 7 height 11
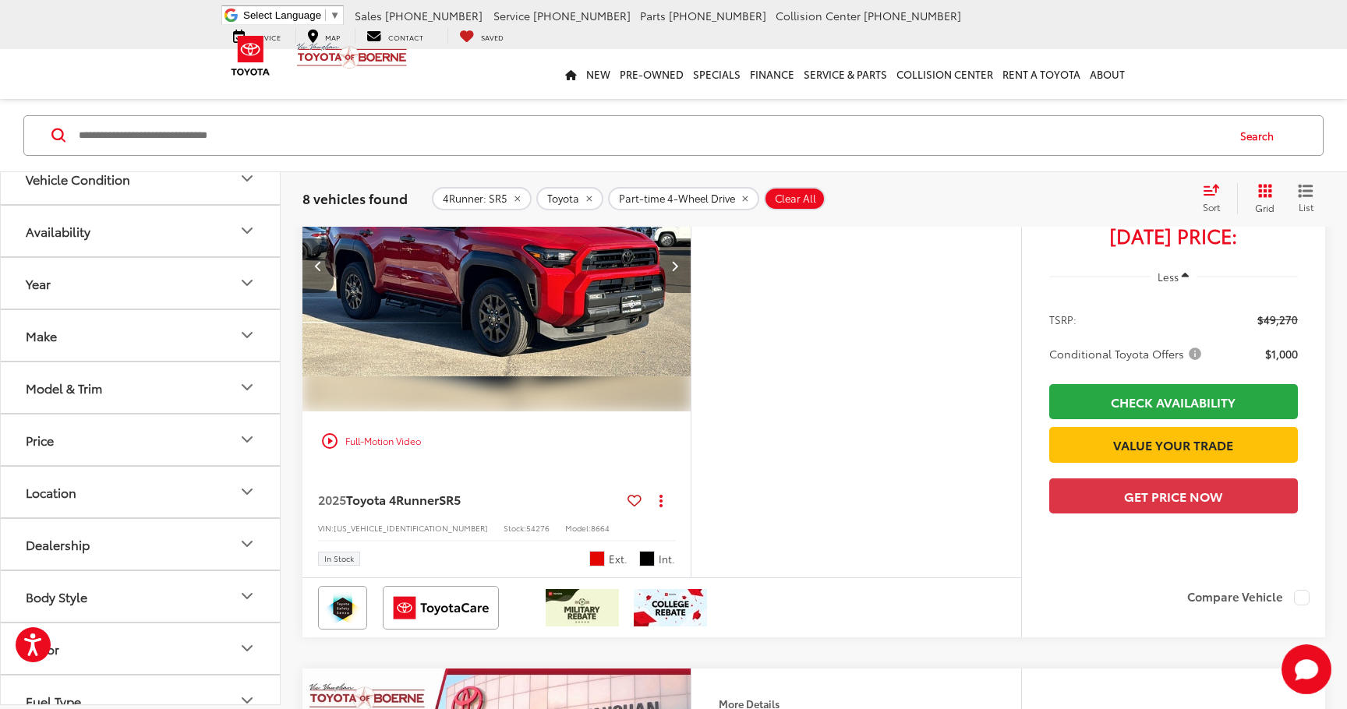
click at [676, 271] on icon "Next image" at bounding box center [674, 265] width 7 height 11
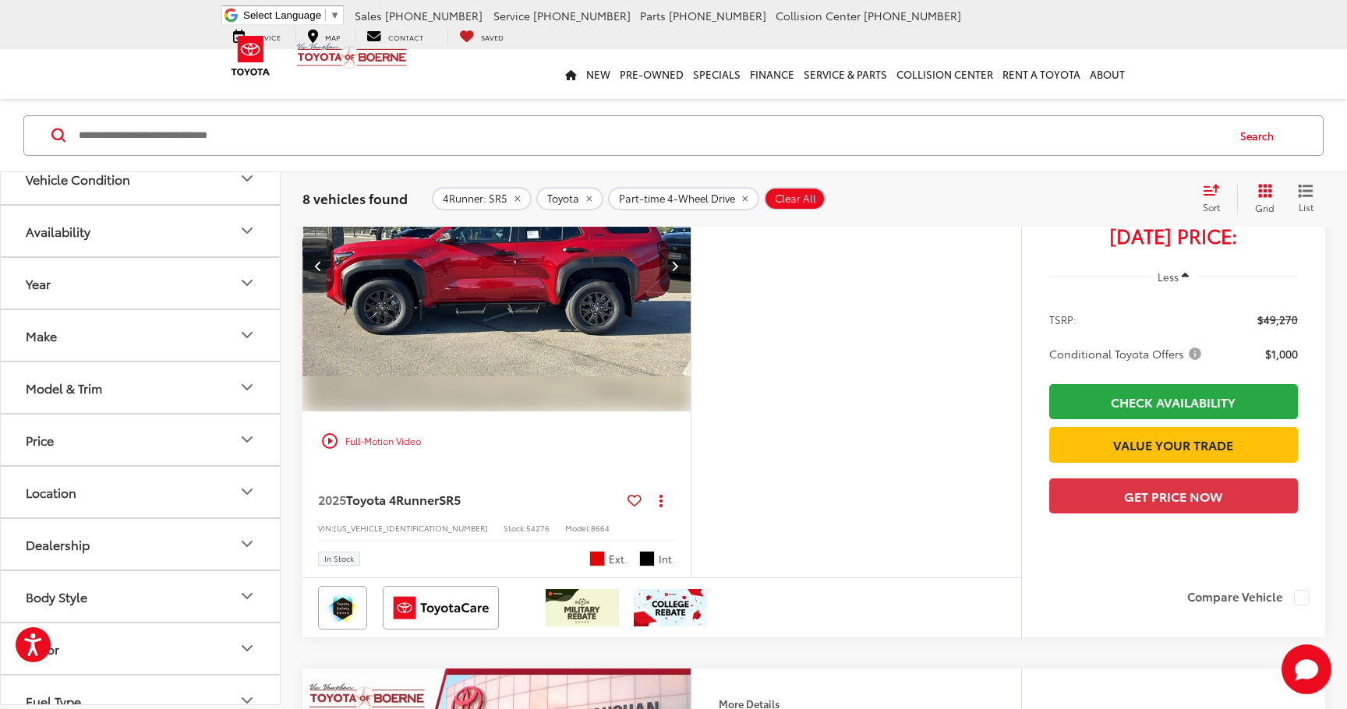
scroll to position [0, 1172]
click at [676, 271] on icon "Next image" at bounding box center [674, 265] width 7 height 11
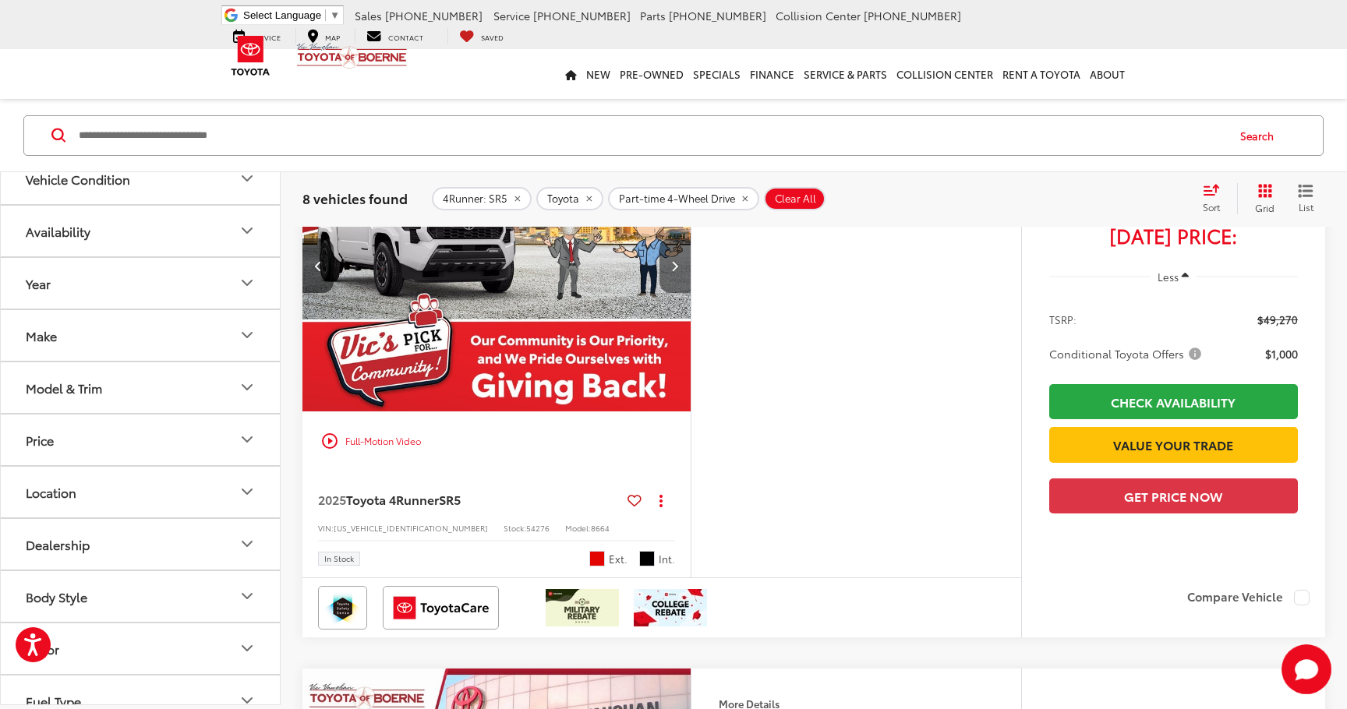
click at [676, 271] on icon "Next image" at bounding box center [674, 265] width 7 height 11
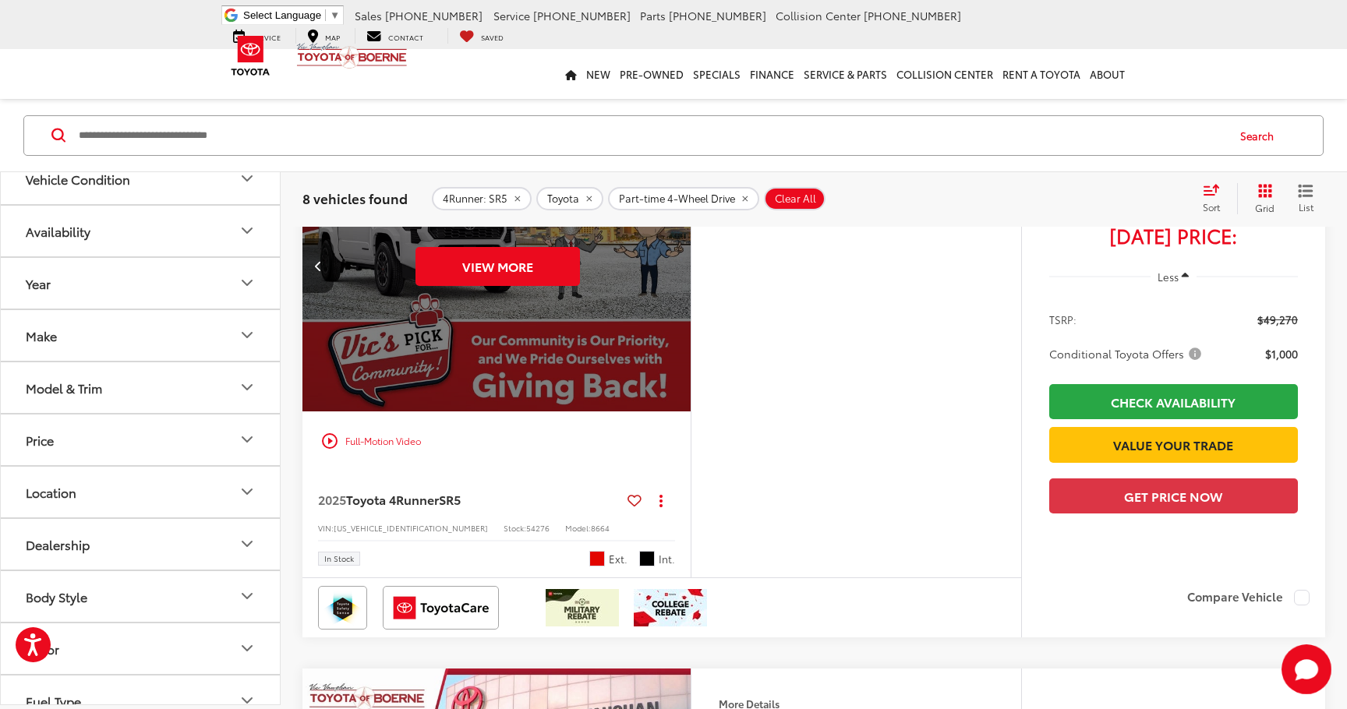
scroll to position [0, 1952]
click at [676, 321] on div "View More" at bounding box center [497, 266] width 391 height 293
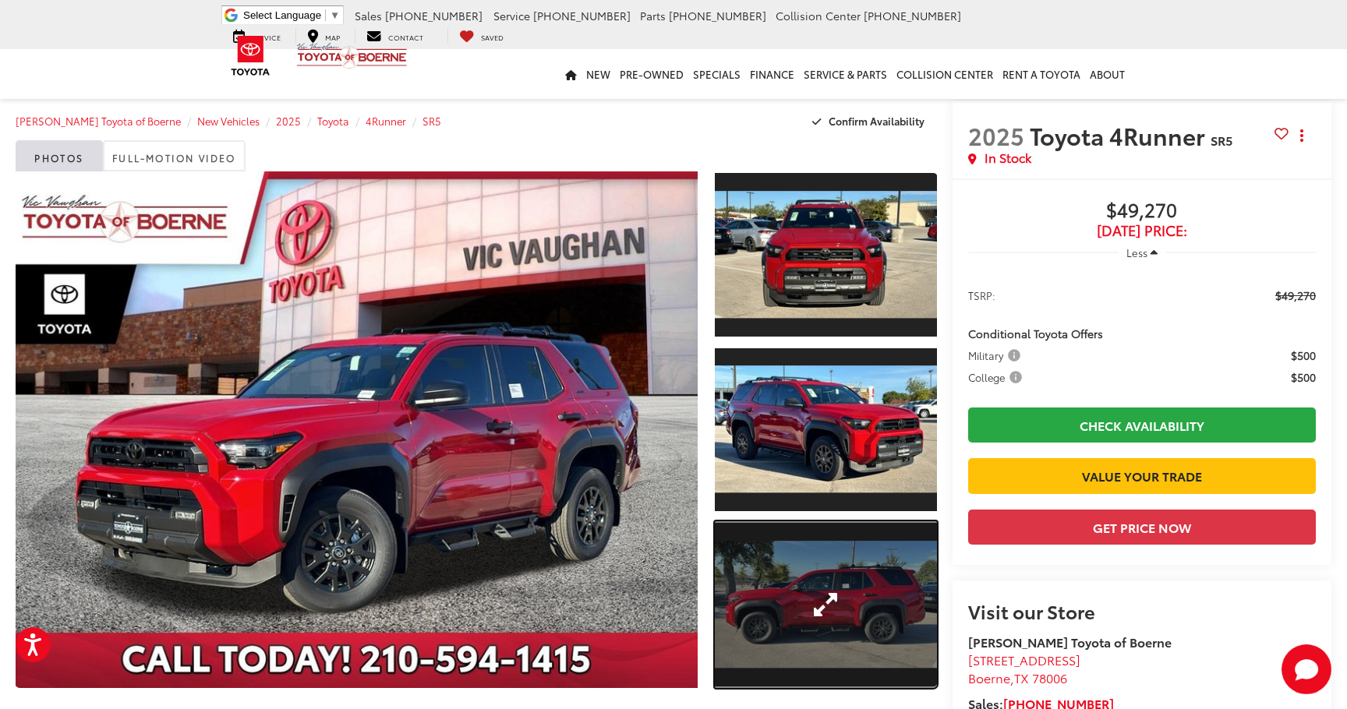
click at [815, 566] on link "Expand Photo 3" at bounding box center [826, 604] width 222 height 167
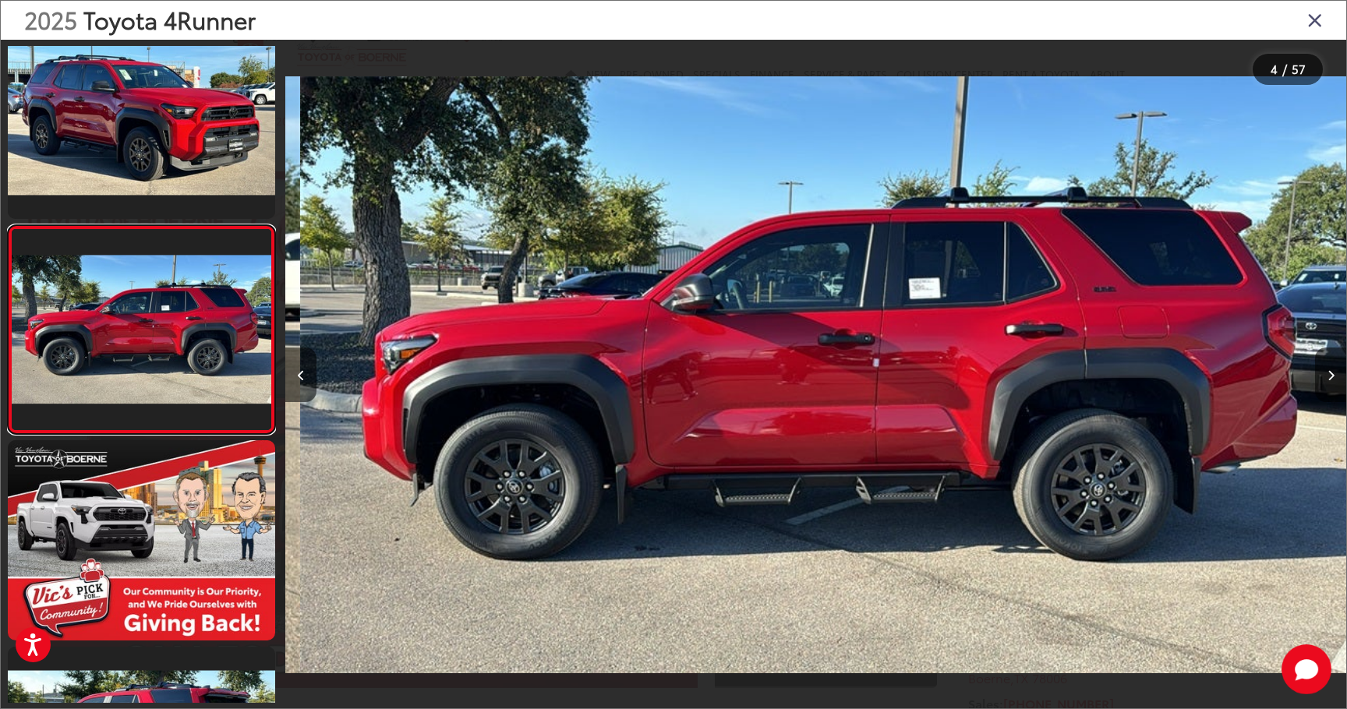
scroll to position [0, 3182]
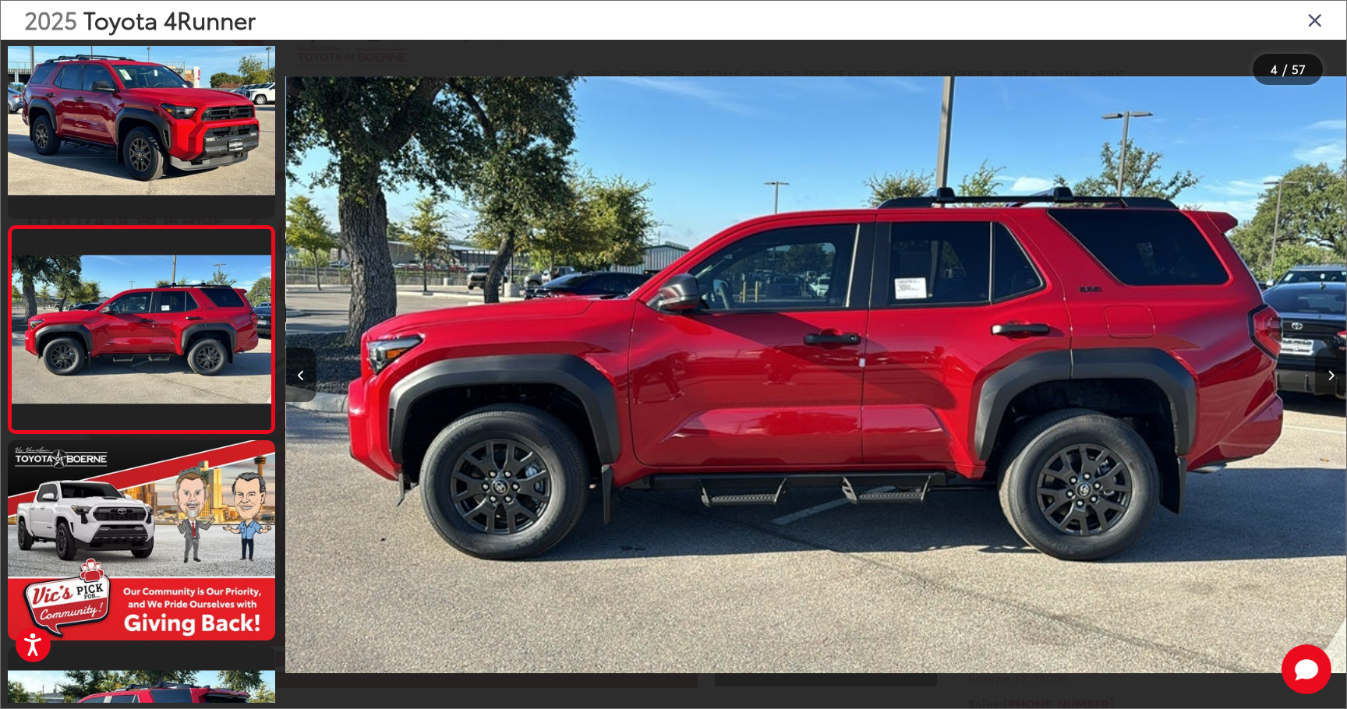
click at [1330, 366] on button "Next image" at bounding box center [1330, 375] width 31 height 55
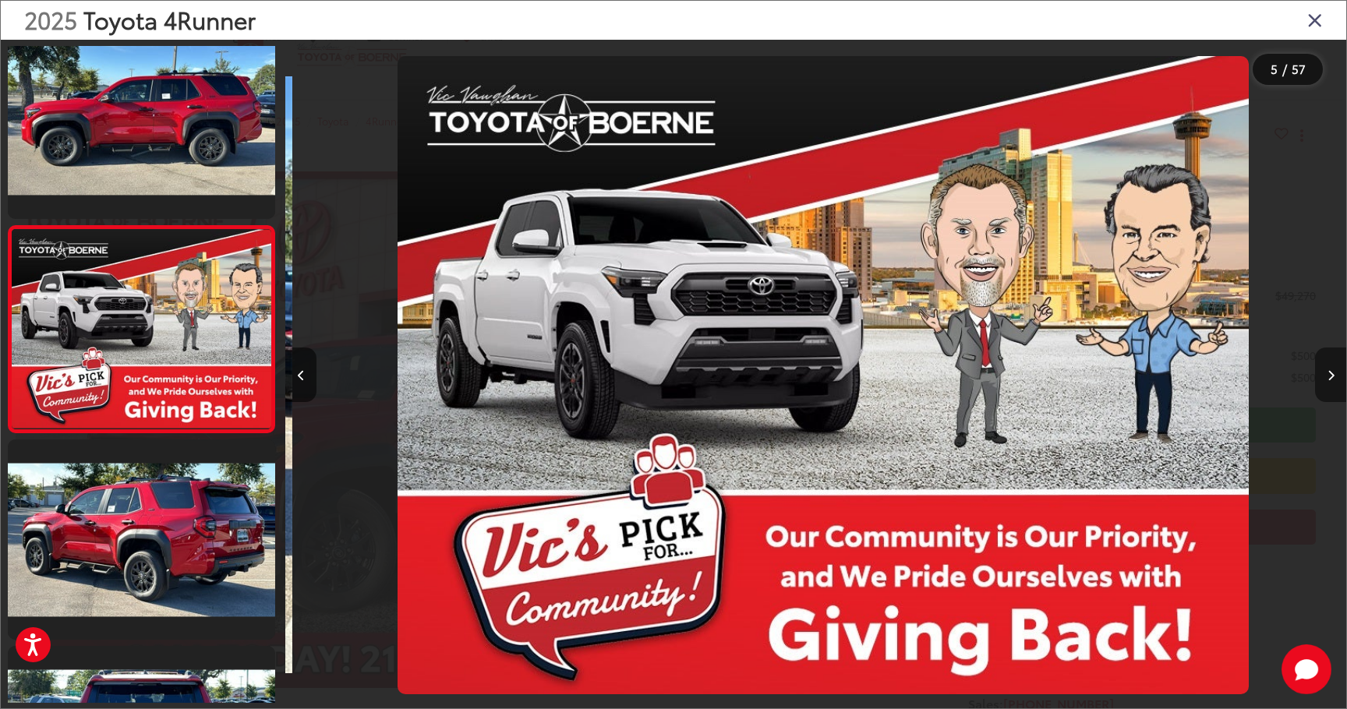
scroll to position [0, 4243]
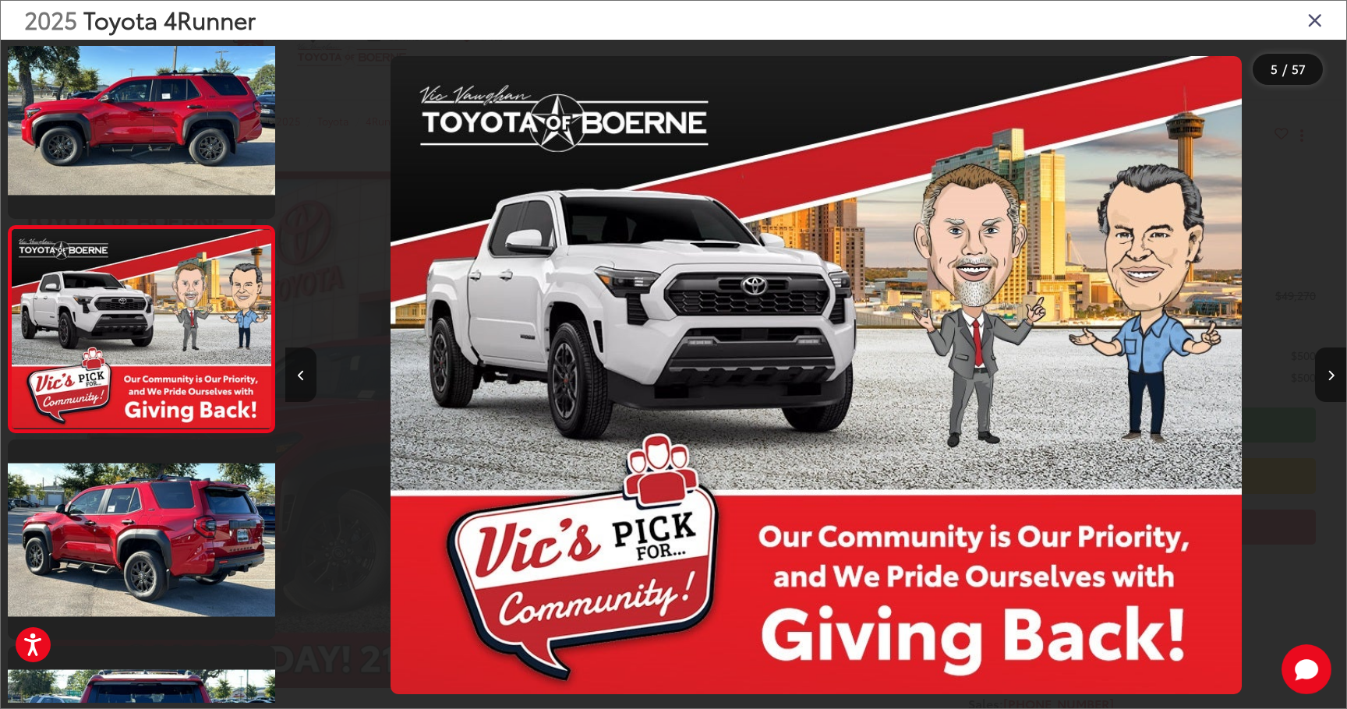
click at [308, 372] on button "Previous image" at bounding box center [300, 375] width 31 height 55
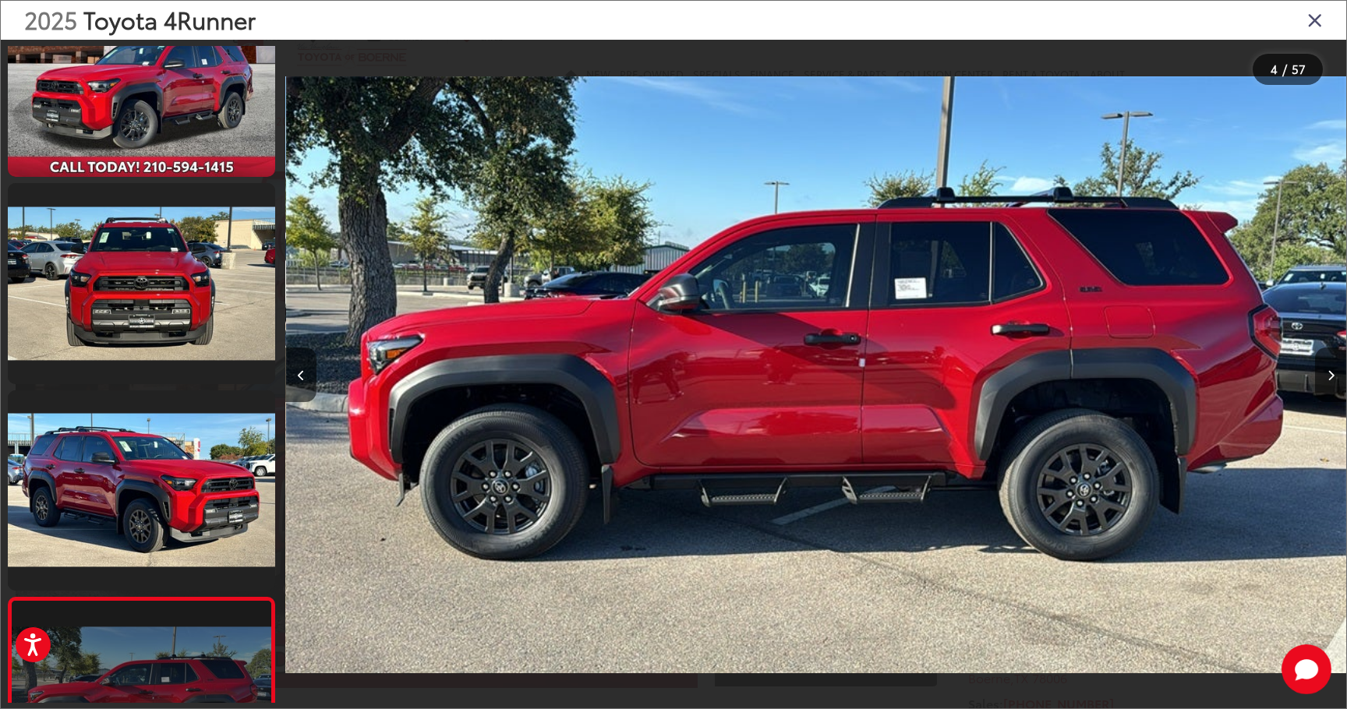
scroll to position [0, 0]
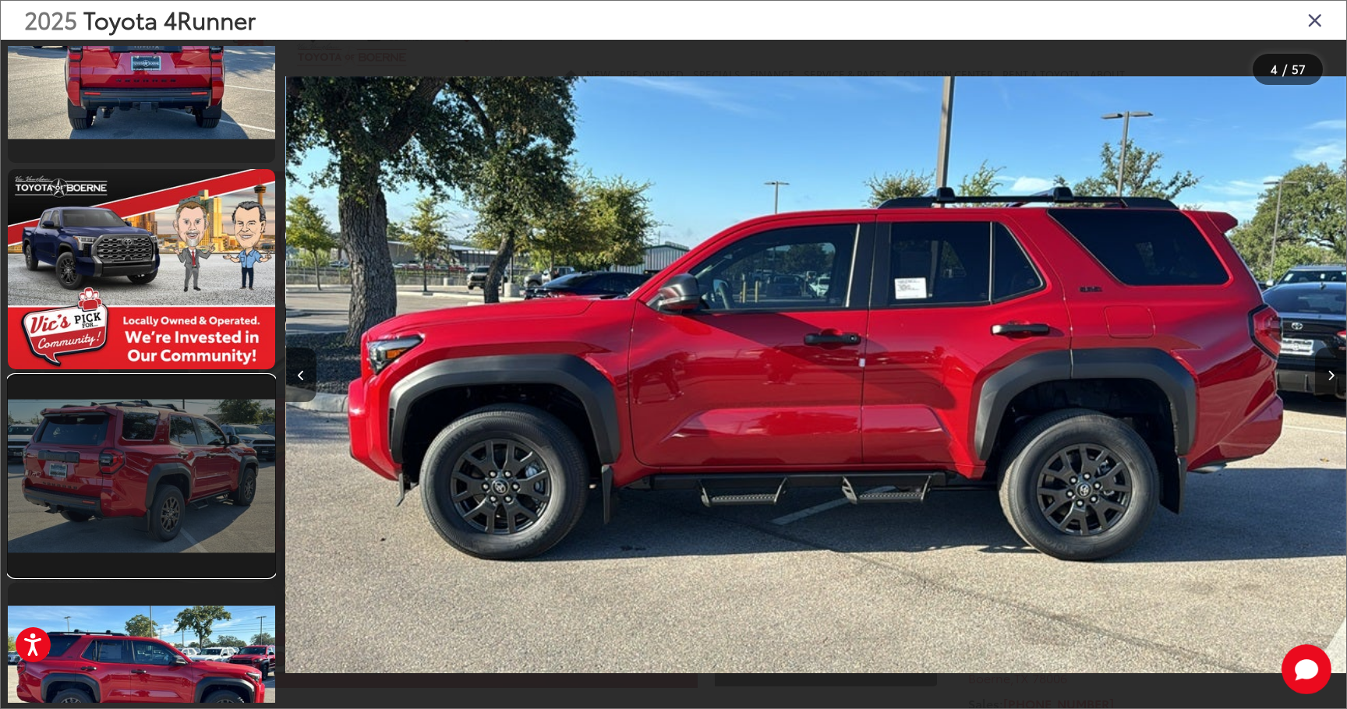
click at [186, 453] on link at bounding box center [141, 476] width 267 height 200
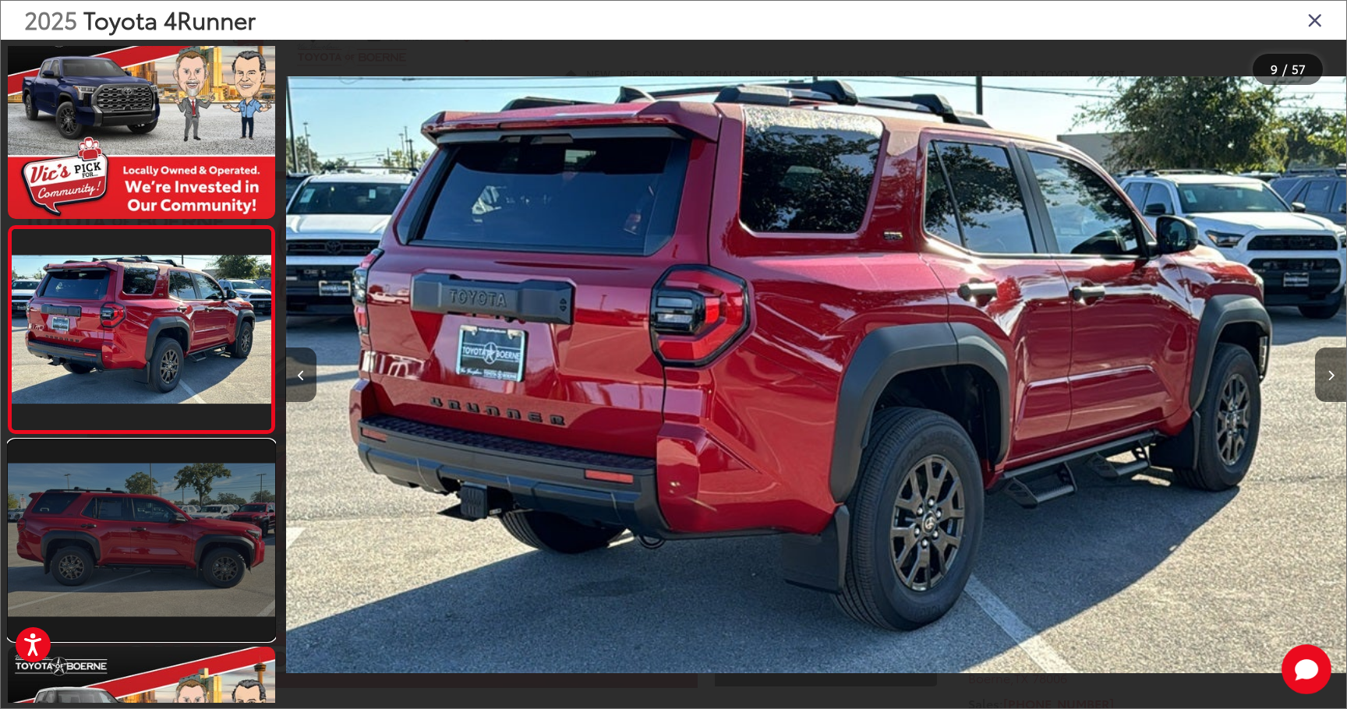
click at [198, 520] on link at bounding box center [141, 540] width 267 height 200
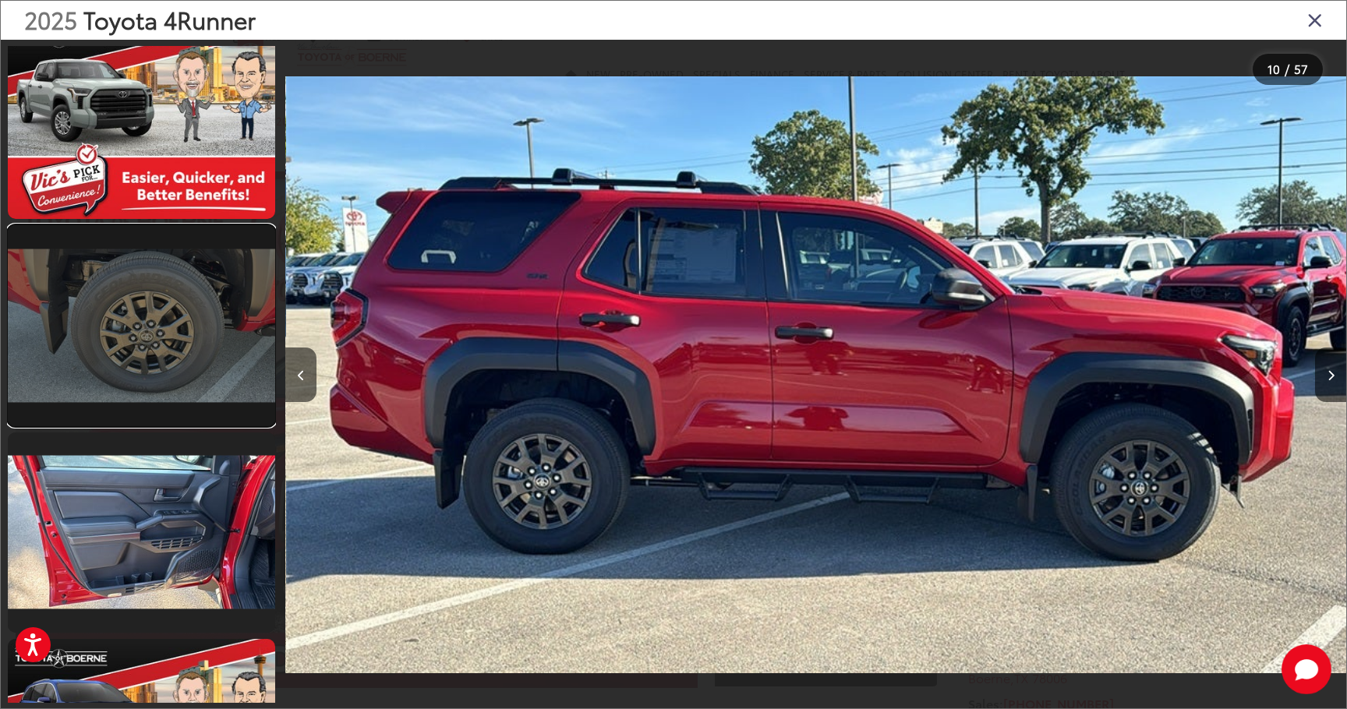
click at [175, 363] on link at bounding box center [141, 325] width 267 height 200
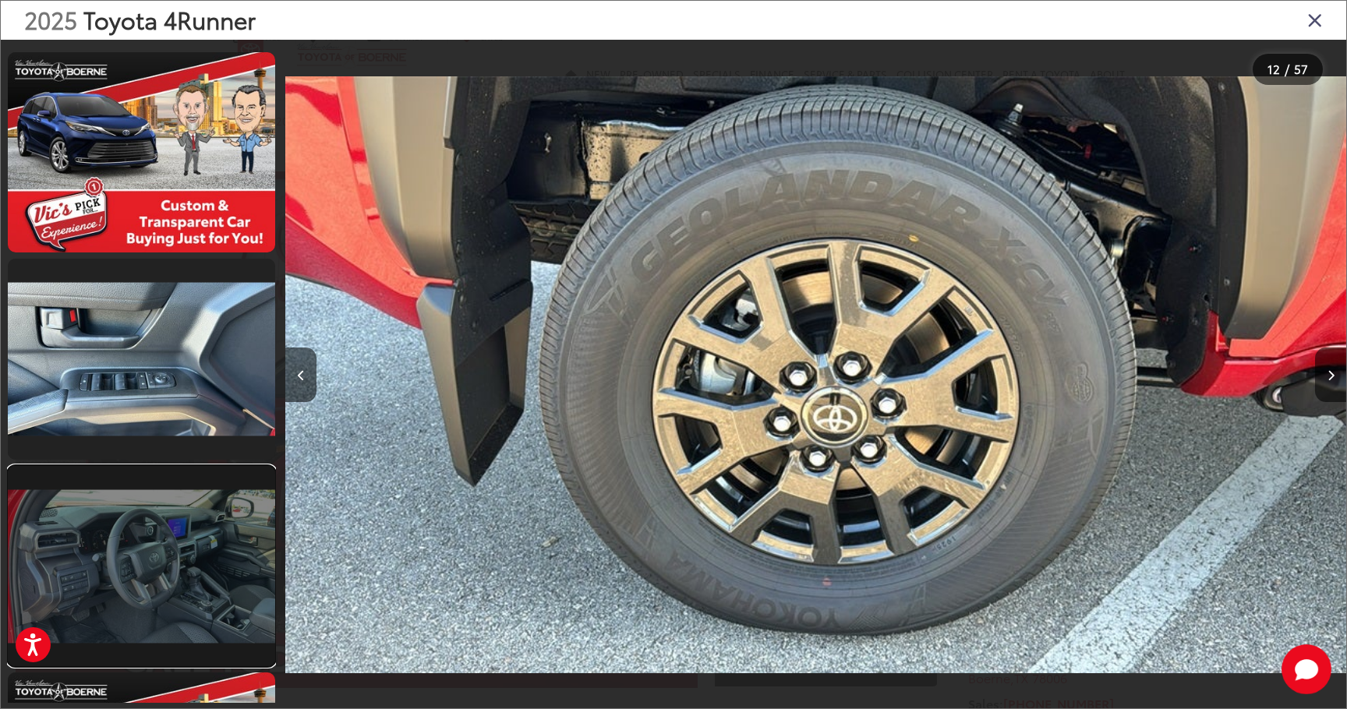
click at [212, 534] on link at bounding box center [141, 566] width 267 height 200
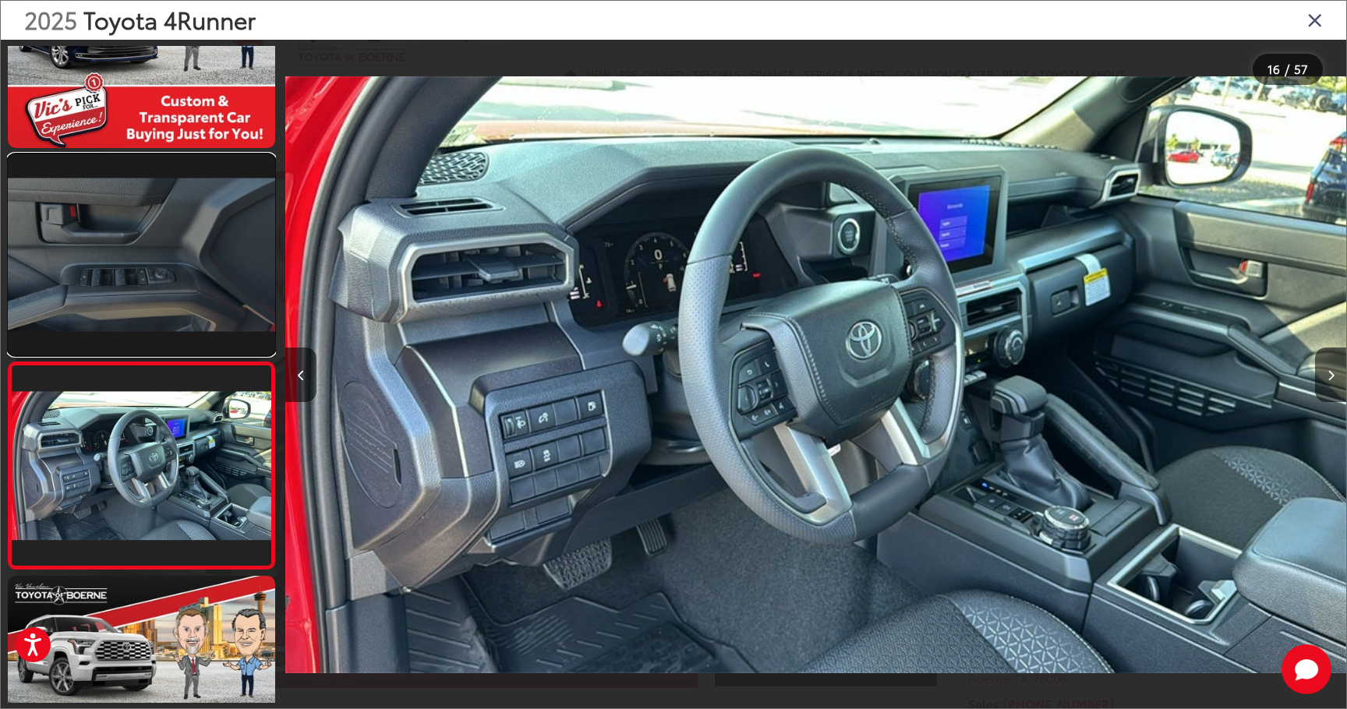
click at [204, 266] on link at bounding box center [141, 254] width 267 height 200
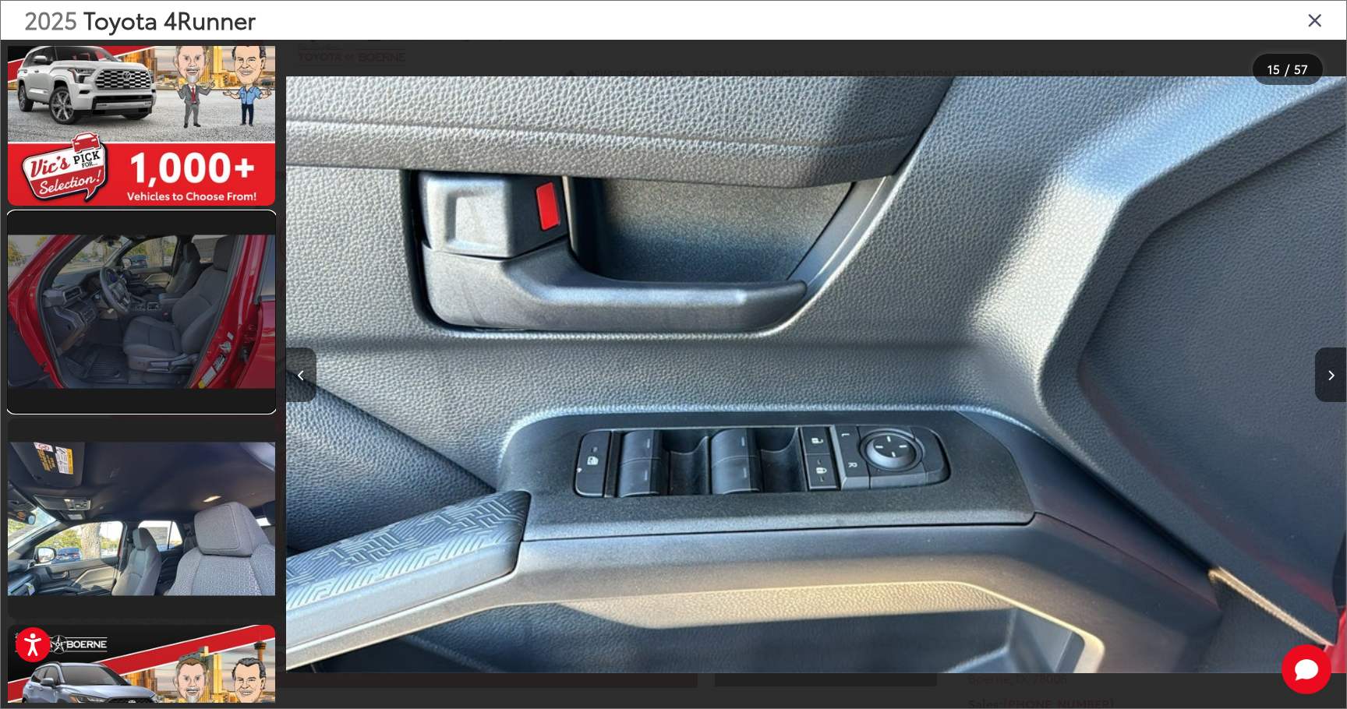
click at [215, 351] on link at bounding box center [141, 312] width 267 height 200
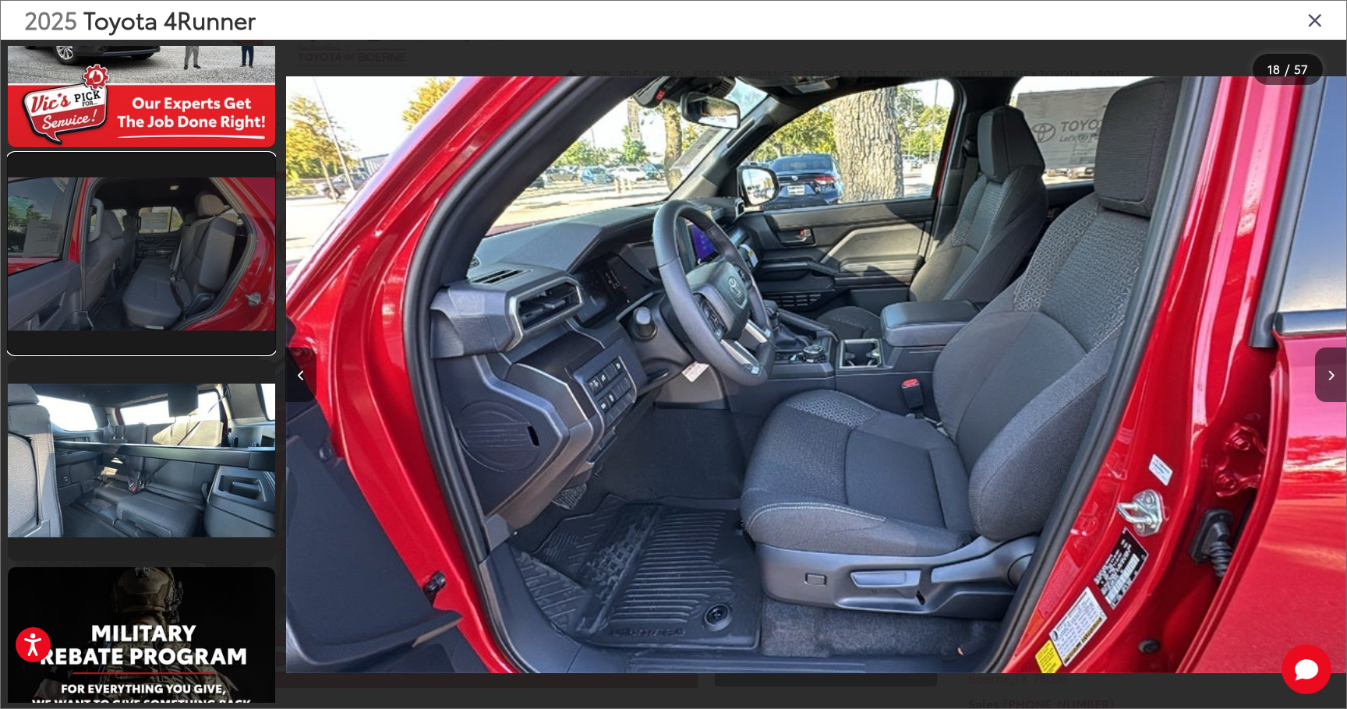
click at [202, 222] on link at bounding box center [141, 254] width 267 height 200
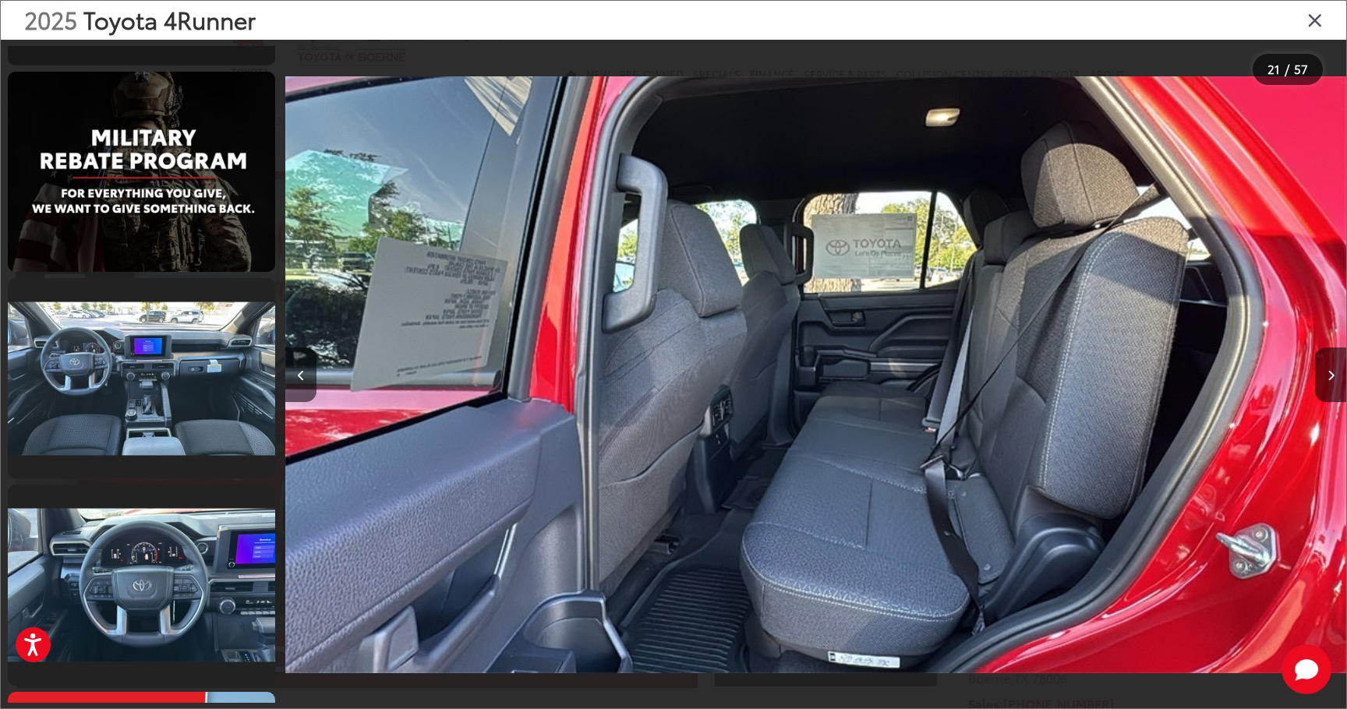
scroll to position [4537, 0]
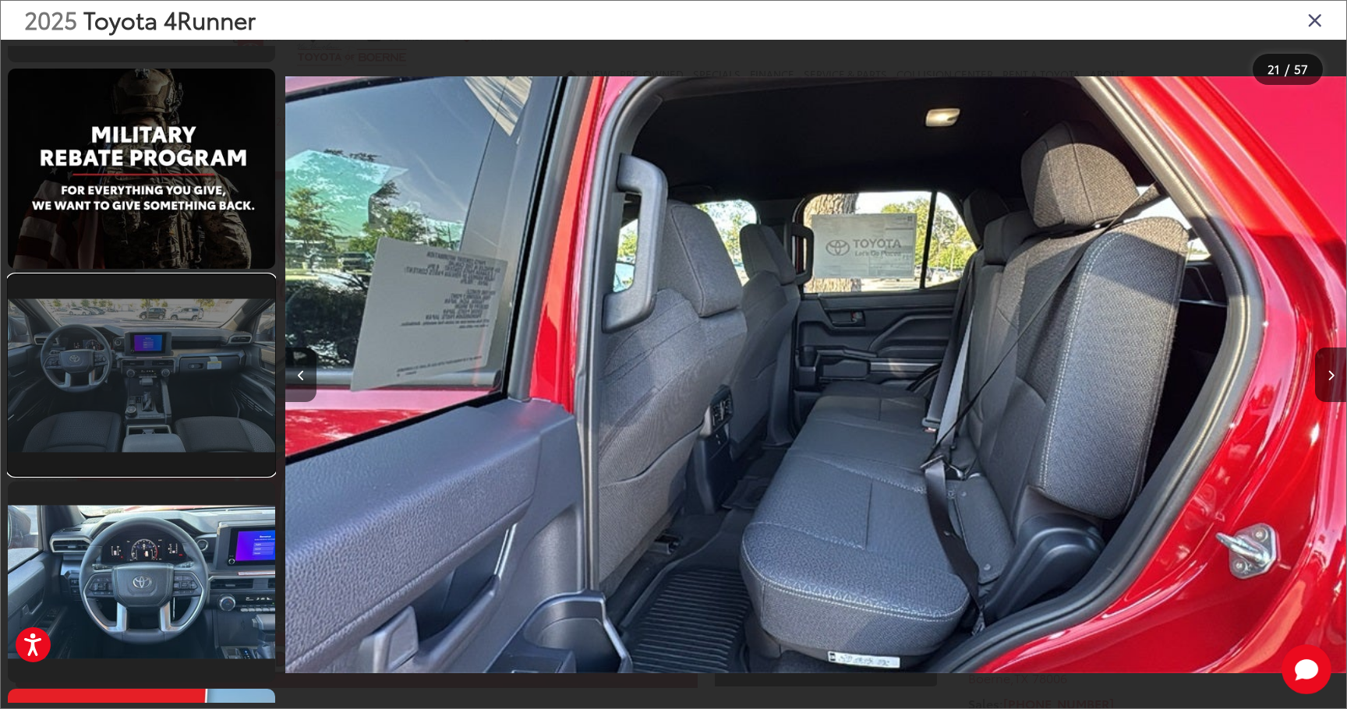
click at [181, 416] on link at bounding box center [141, 375] width 267 height 200
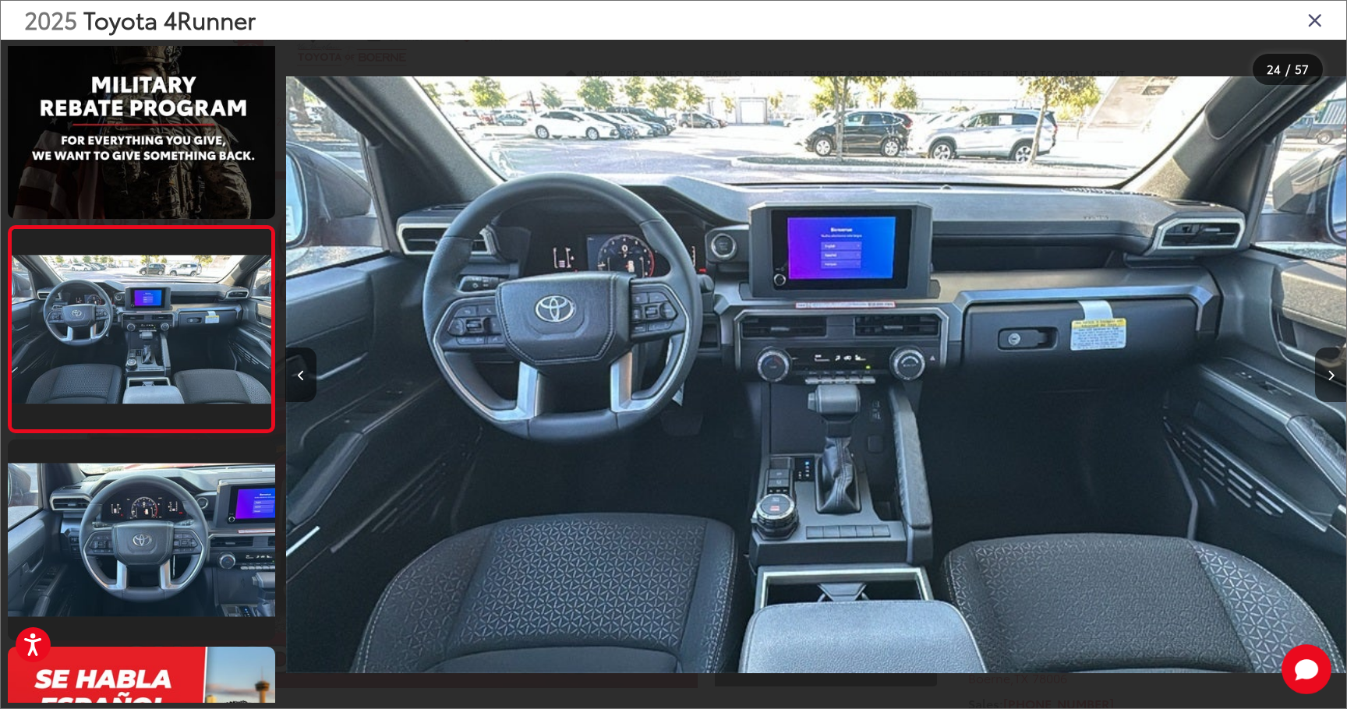
click at [1316, 16] on icon "Close gallery" at bounding box center [1315, 19] width 16 height 20
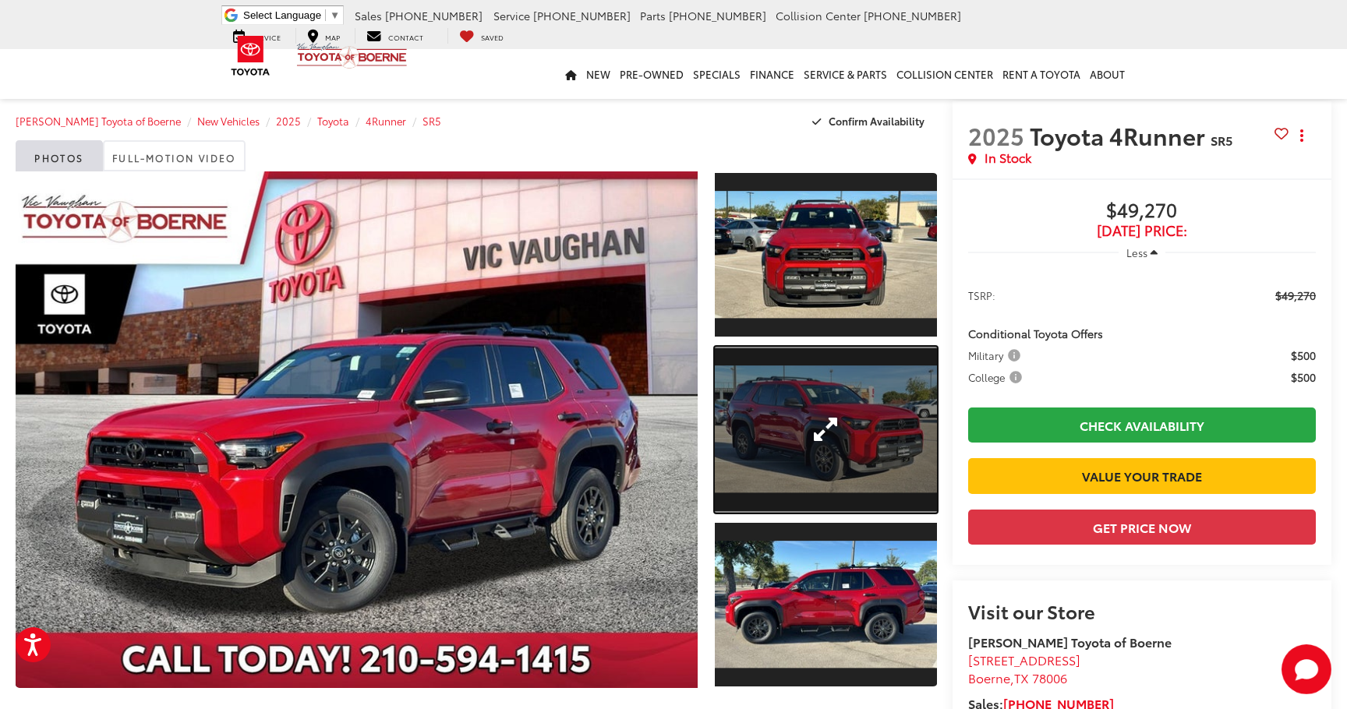
click at [808, 440] on link "Expand Photo 2" at bounding box center [826, 430] width 222 height 167
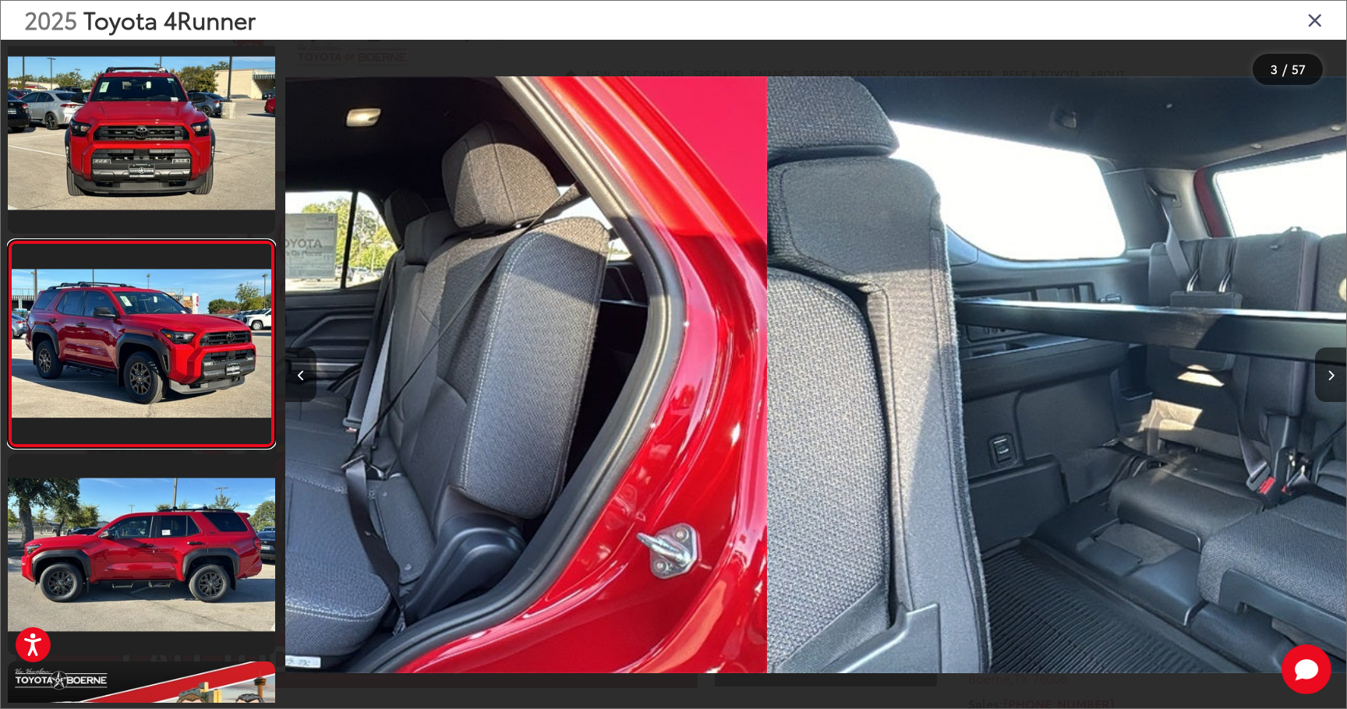
scroll to position [235, 0]
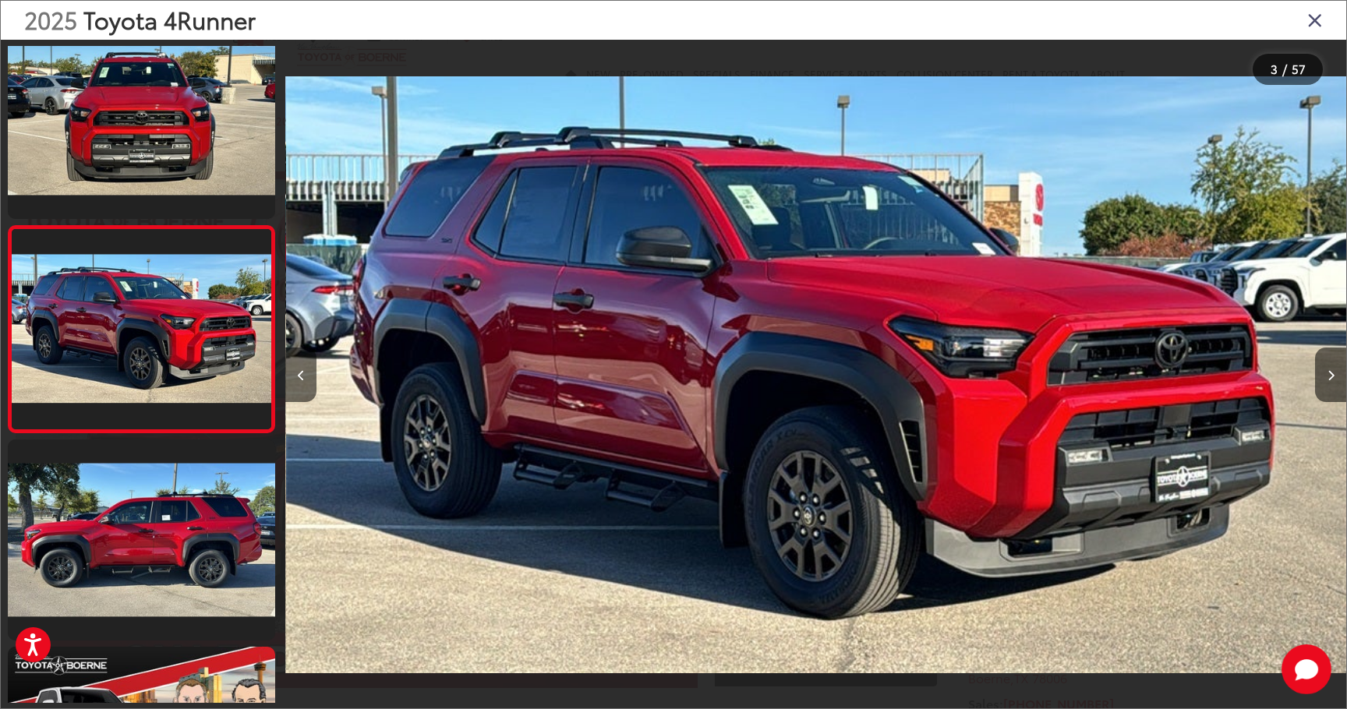
click at [1316, 18] on icon "Close gallery" at bounding box center [1315, 19] width 16 height 20
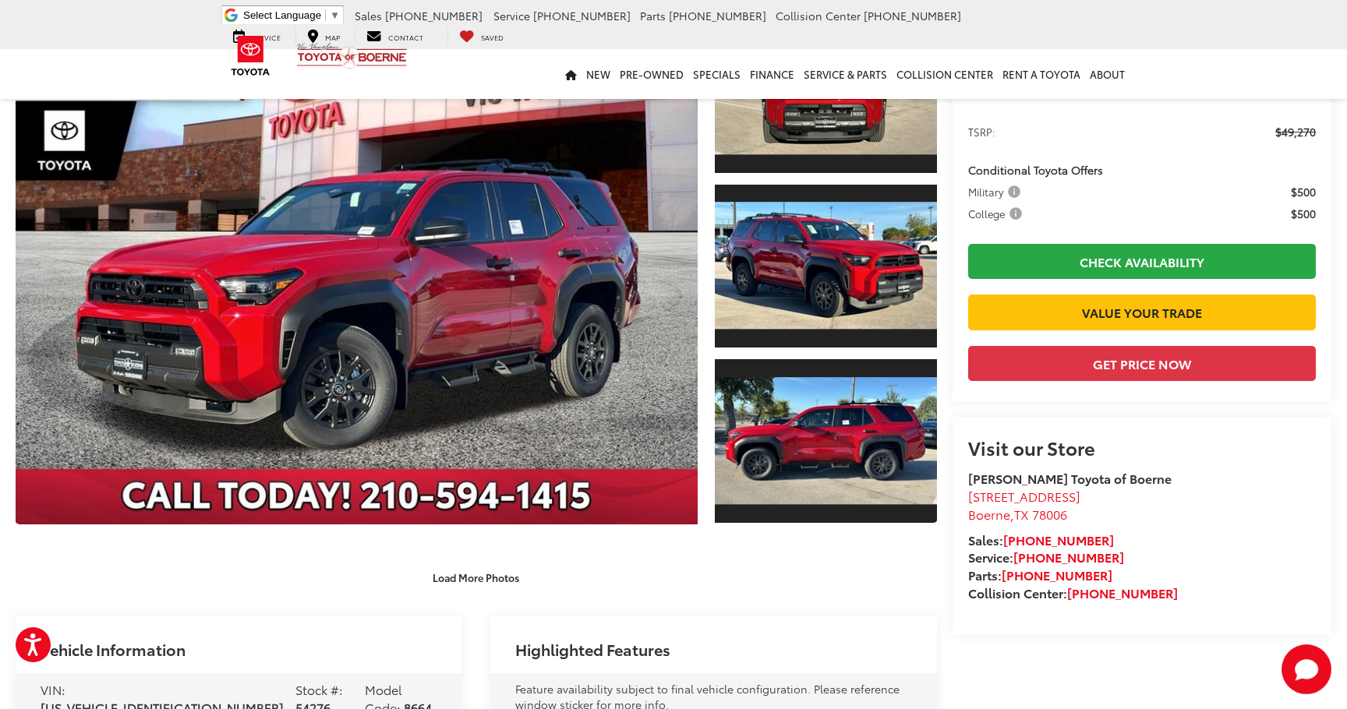
scroll to position [167, 0]
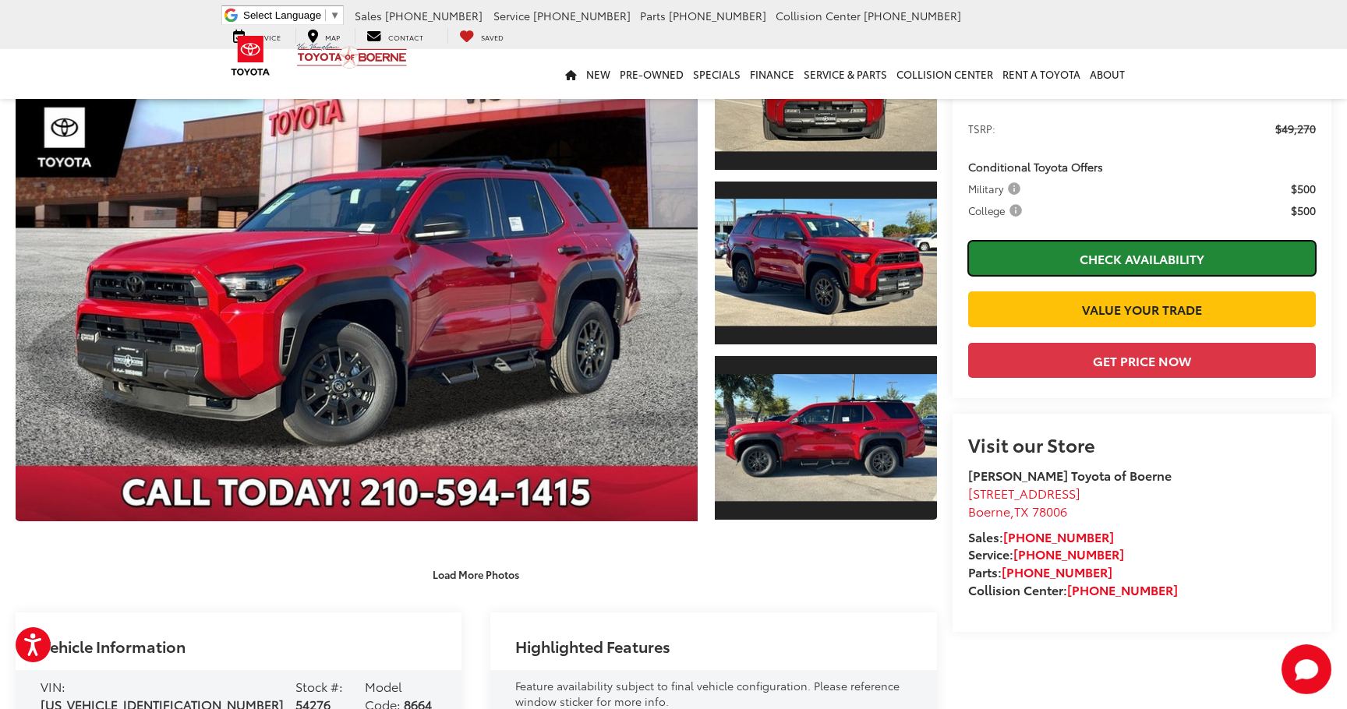
click at [1084, 256] on link "Check Availability" at bounding box center [1142, 258] width 348 height 35
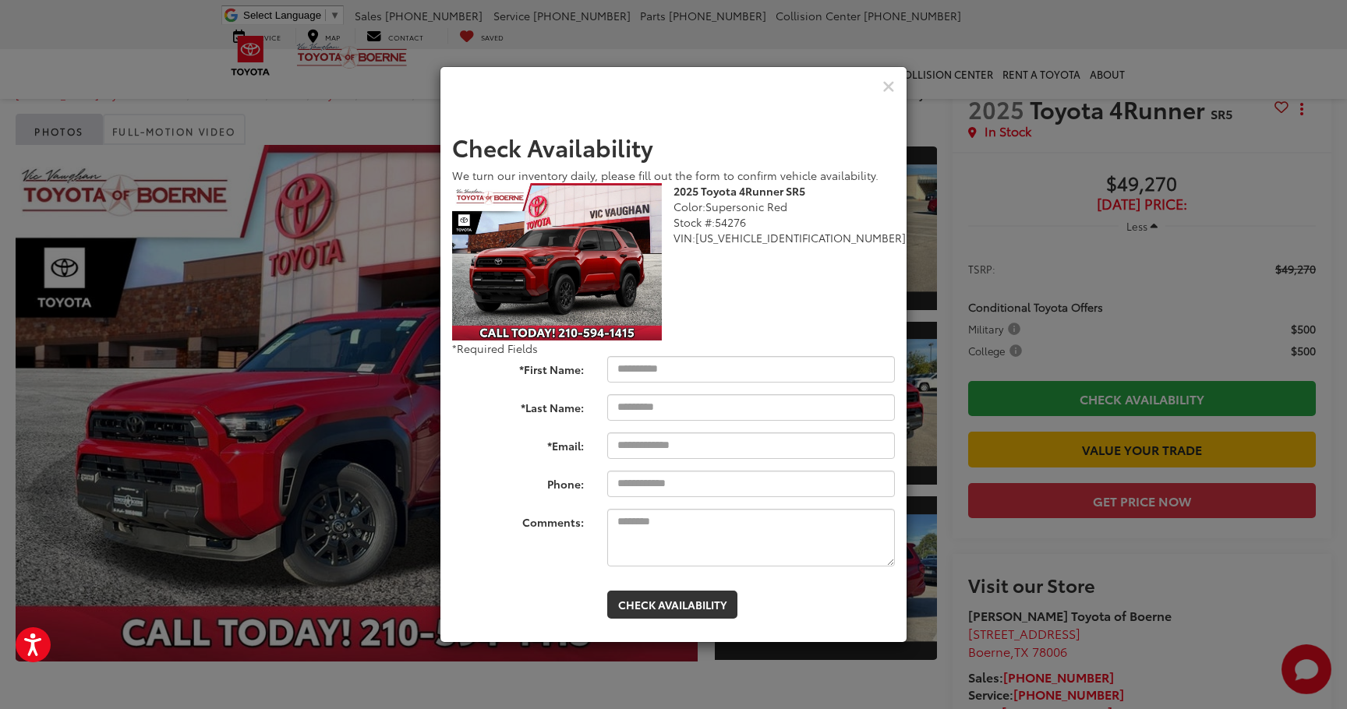
scroll to position [0, 0]
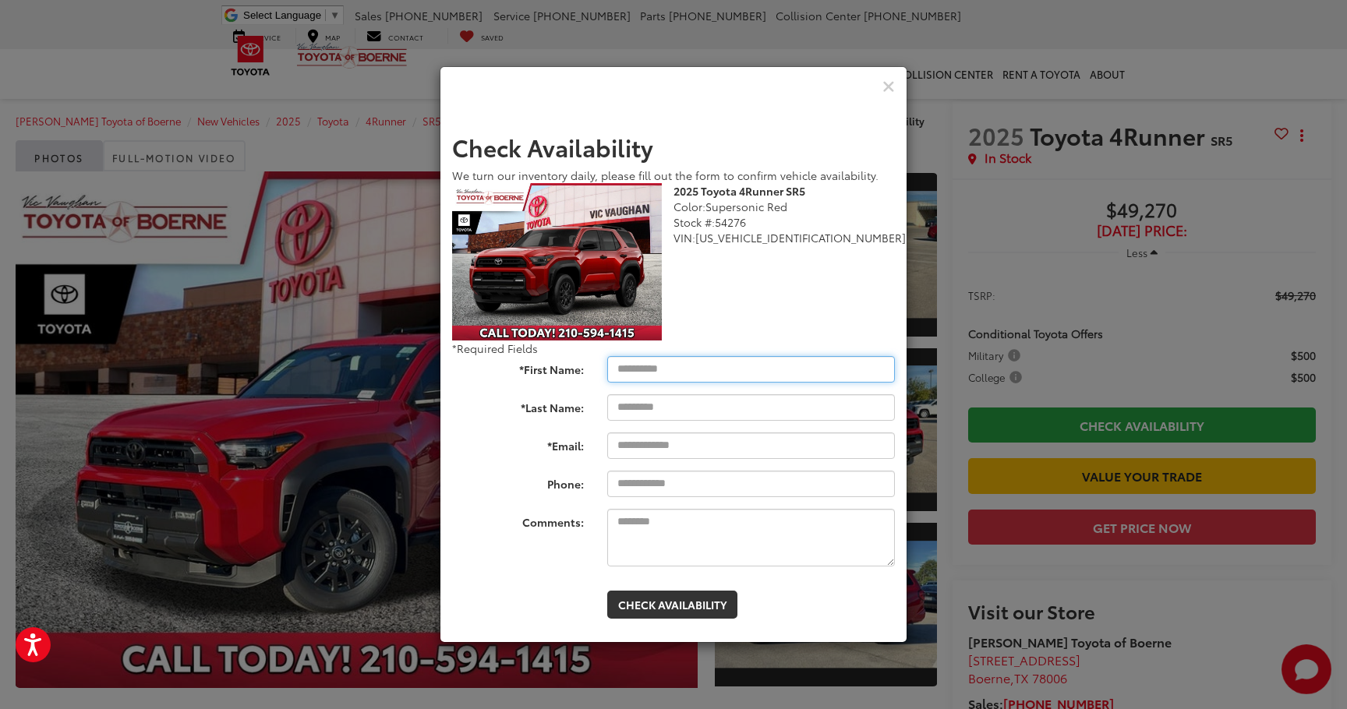
click at [703, 380] on input "*First Name:" at bounding box center [751, 369] width 288 height 27
type input "*****"
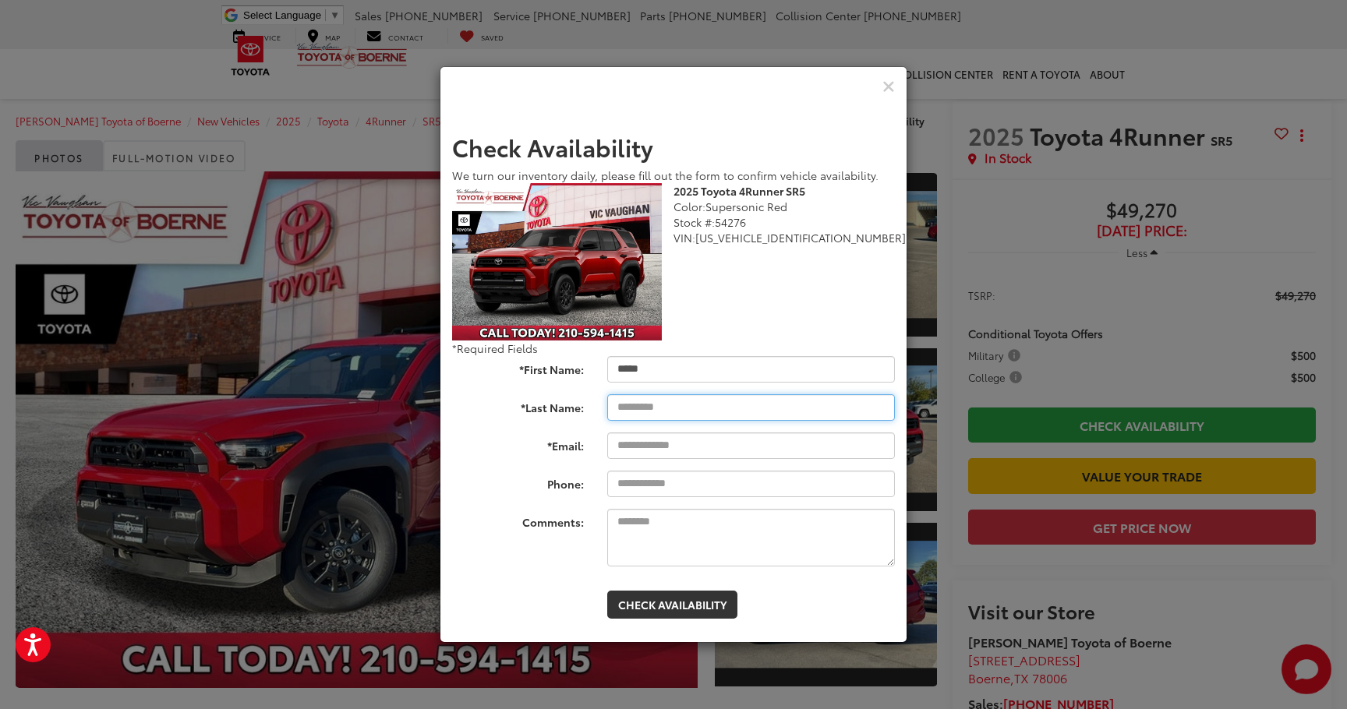
type input "********"
type input "**********"
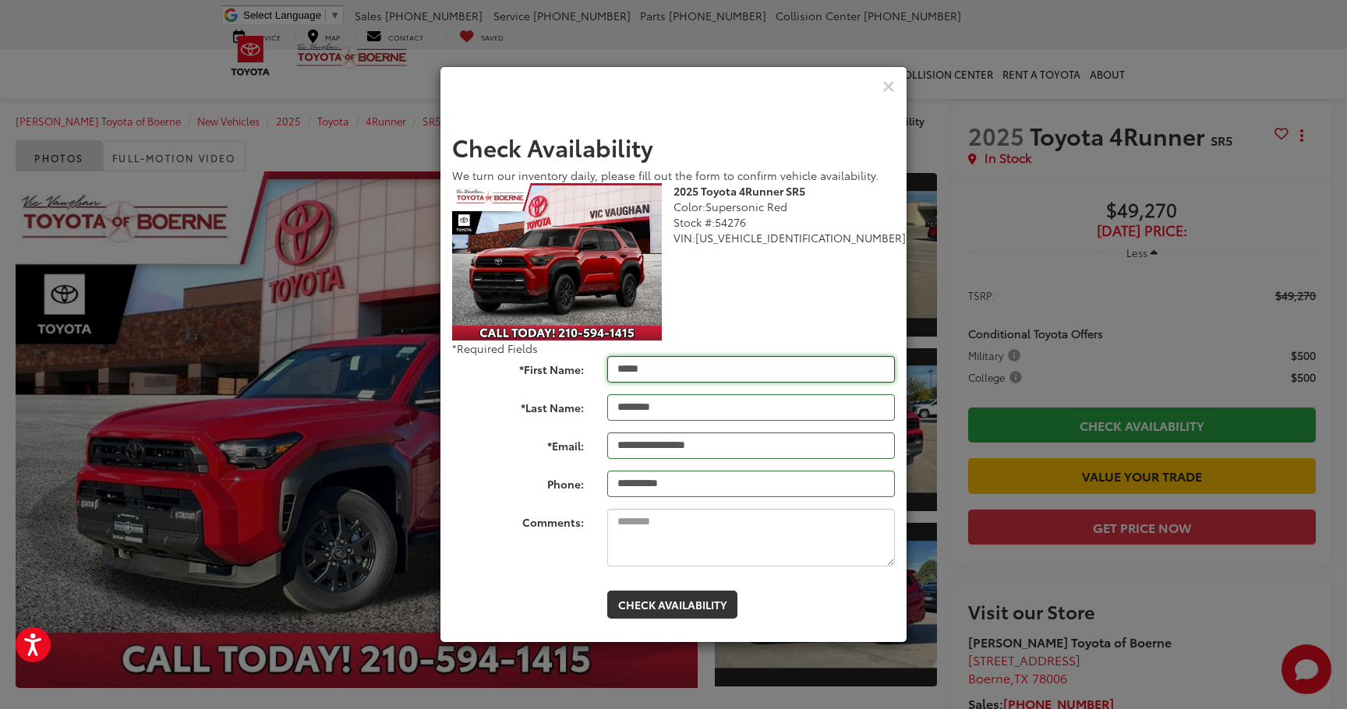
type input "**********"
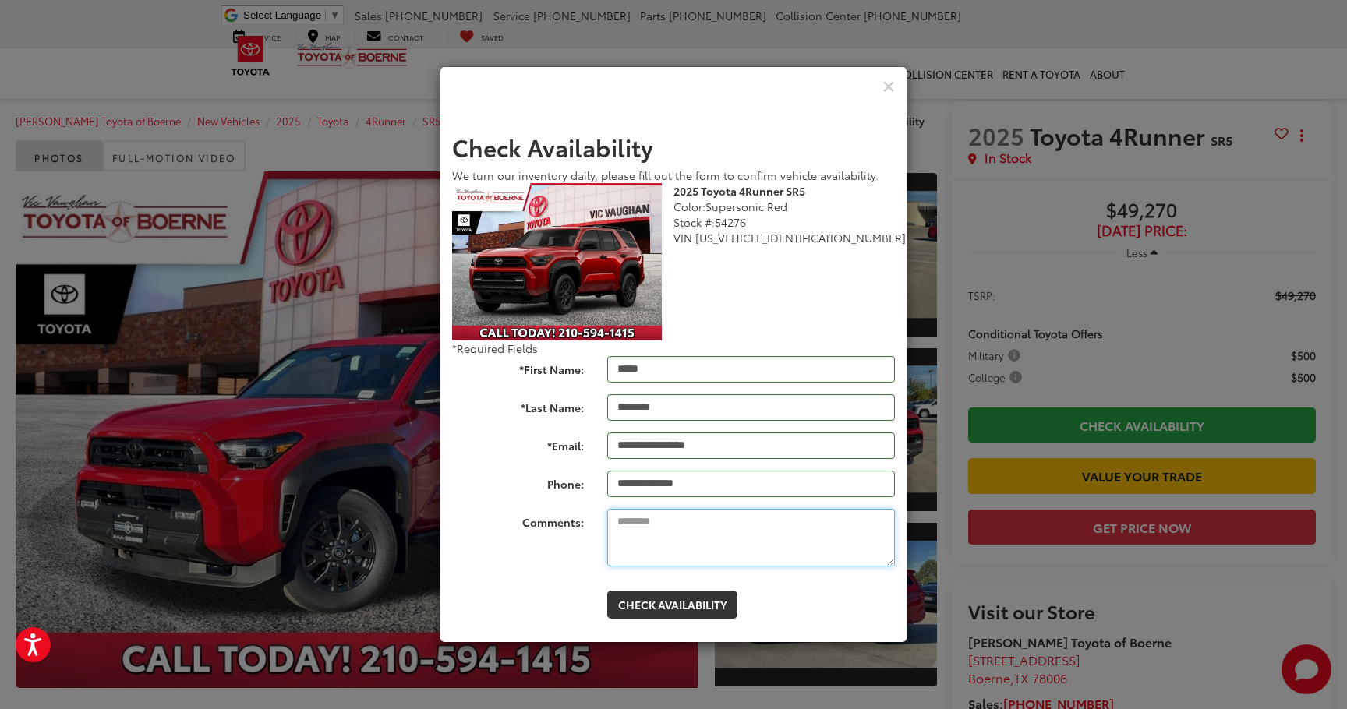
click at [702, 514] on textarea "Comments:" at bounding box center [751, 538] width 288 height 58
click at [708, 528] on textarea "**********" at bounding box center [751, 538] width 288 height 58
click at [786, 524] on textarea "**********" at bounding box center [751, 538] width 288 height 58
click at [804, 528] on textarea "**********" at bounding box center [751, 538] width 288 height 58
click at [709, 521] on textarea "**********" at bounding box center [751, 538] width 288 height 58
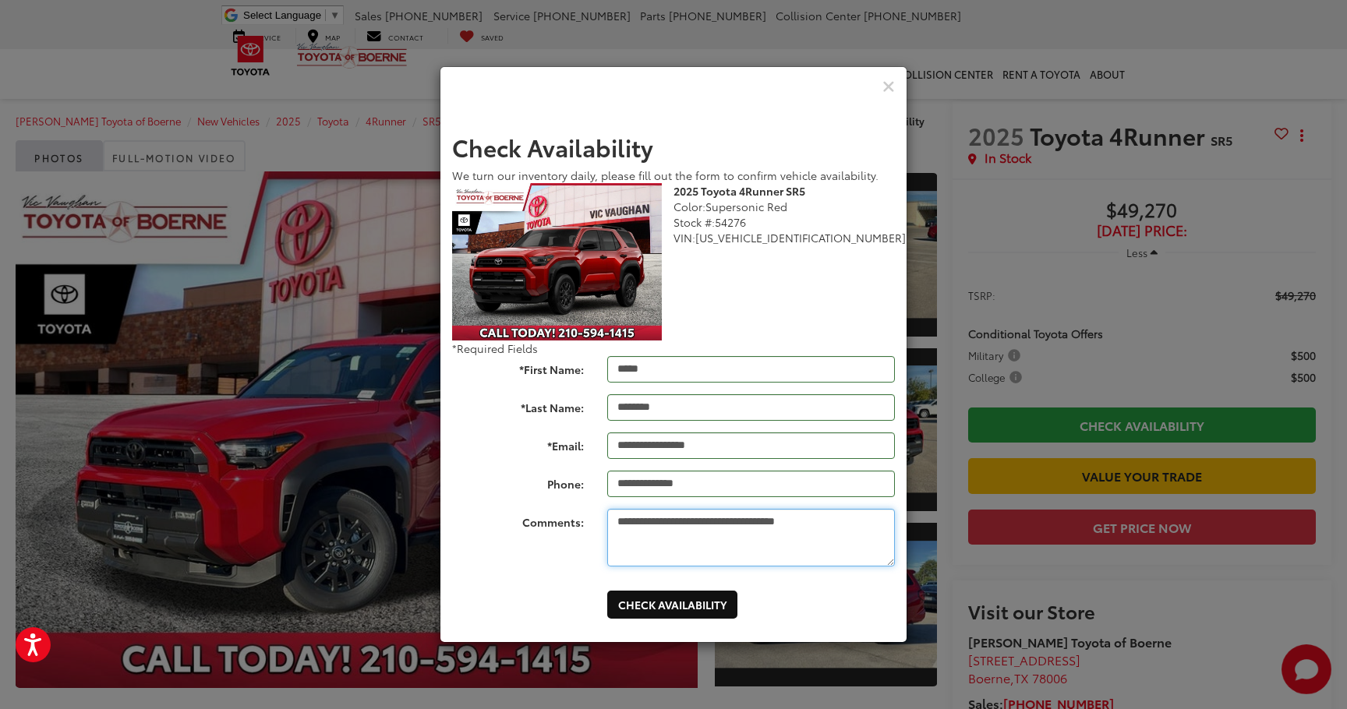
type textarea "**********"
drag, startPoint x: 711, startPoint y: 596, endPoint x: 816, endPoint y: 407, distance: 216.7
click at [816, 407] on form "**********" at bounding box center [673, 376] width 443 height 485
click at [708, 599] on button "Check Availability" at bounding box center [672, 605] width 130 height 28
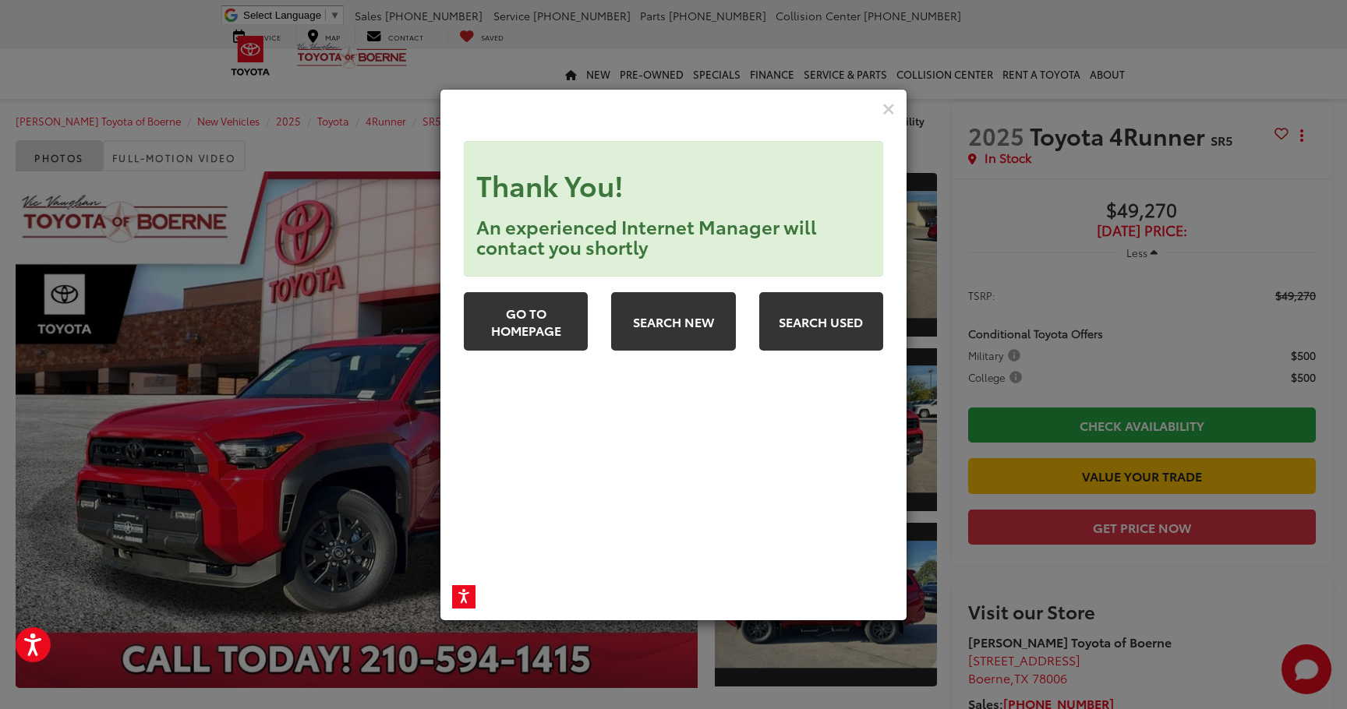
click at [885, 121] on div "Check Pricing and Availability" at bounding box center [673, 110] width 466 height 40
click at [887, 112] on icon "Close" at bounding box center [888, 109] width 12 height 16
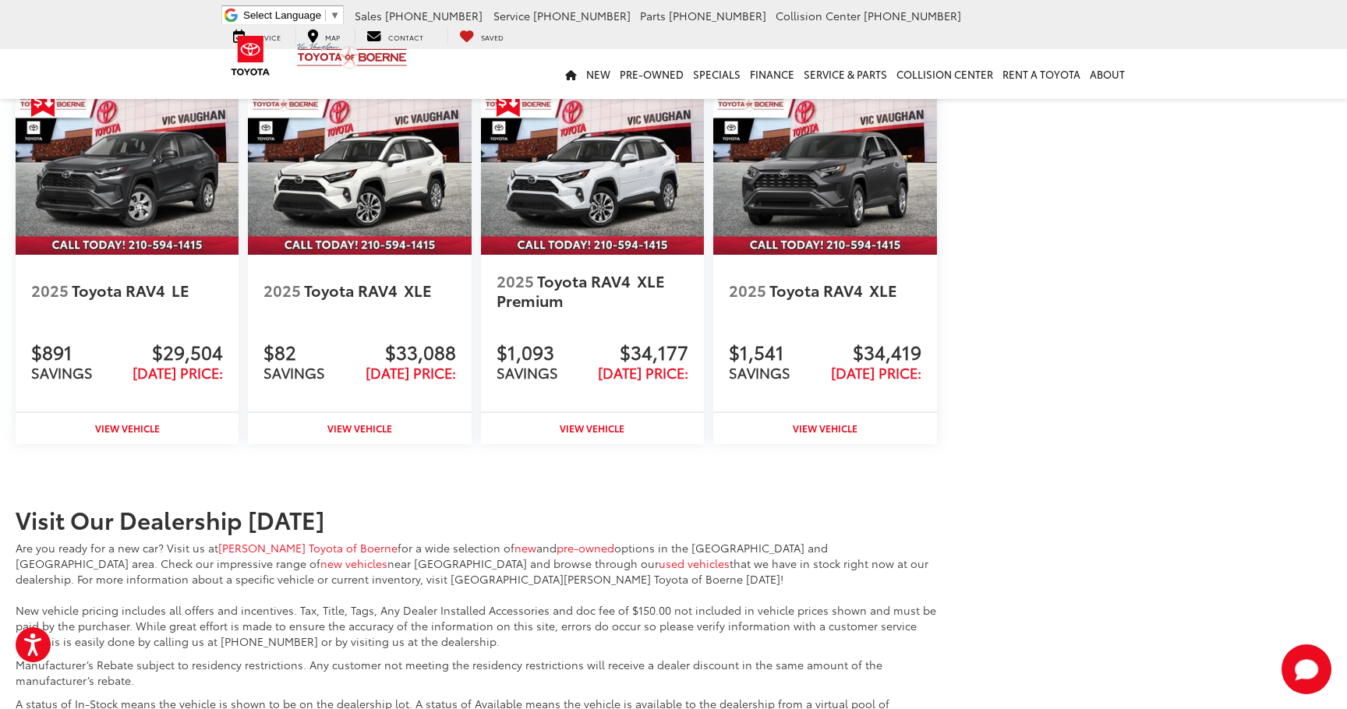
scroll to position [2465, 0]
